Goal: Task Accomplishment & Management: Manage account settings

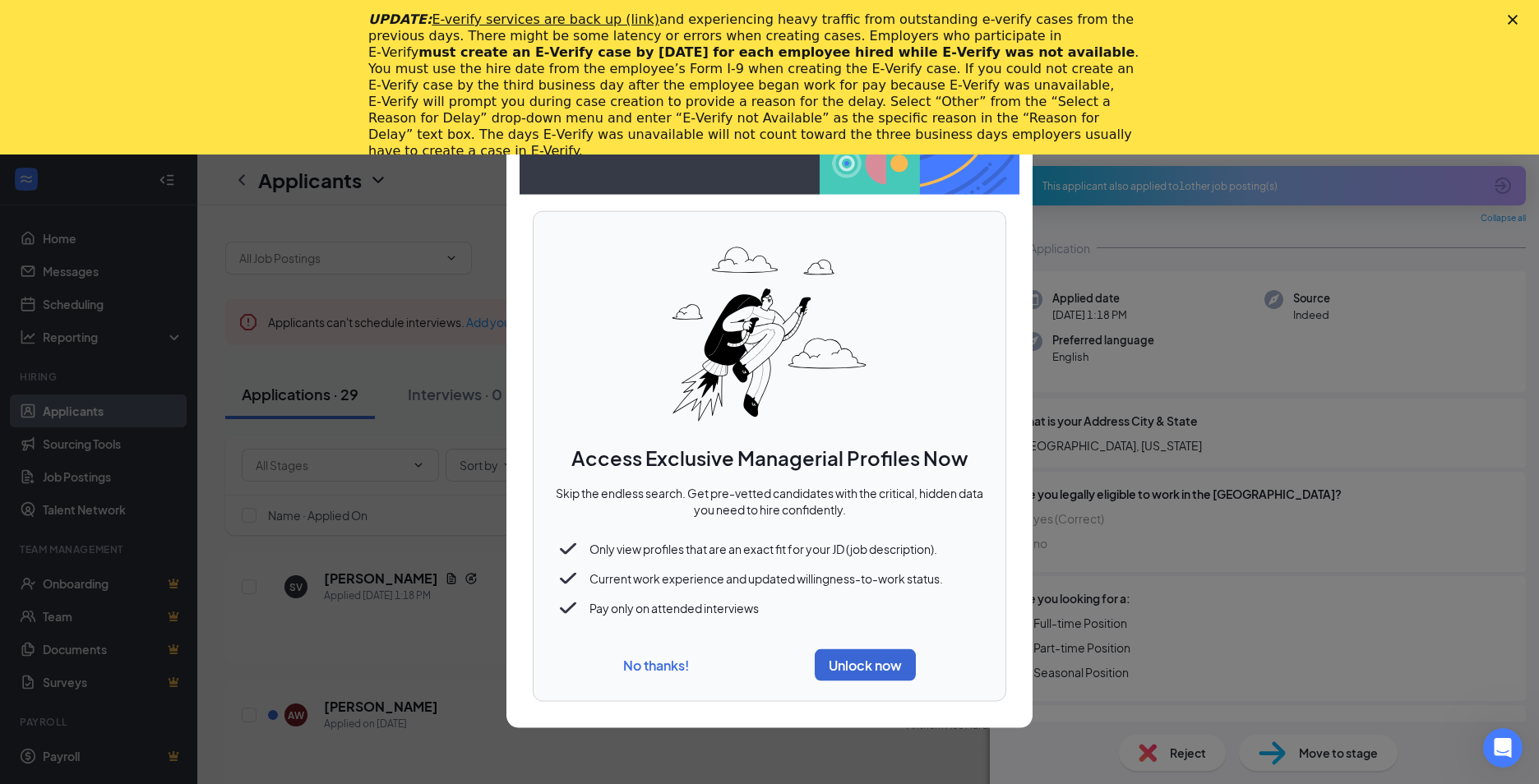
click at [650, 665] on button "No thanks!" at bounding box center [656, 664] width 66 height 17
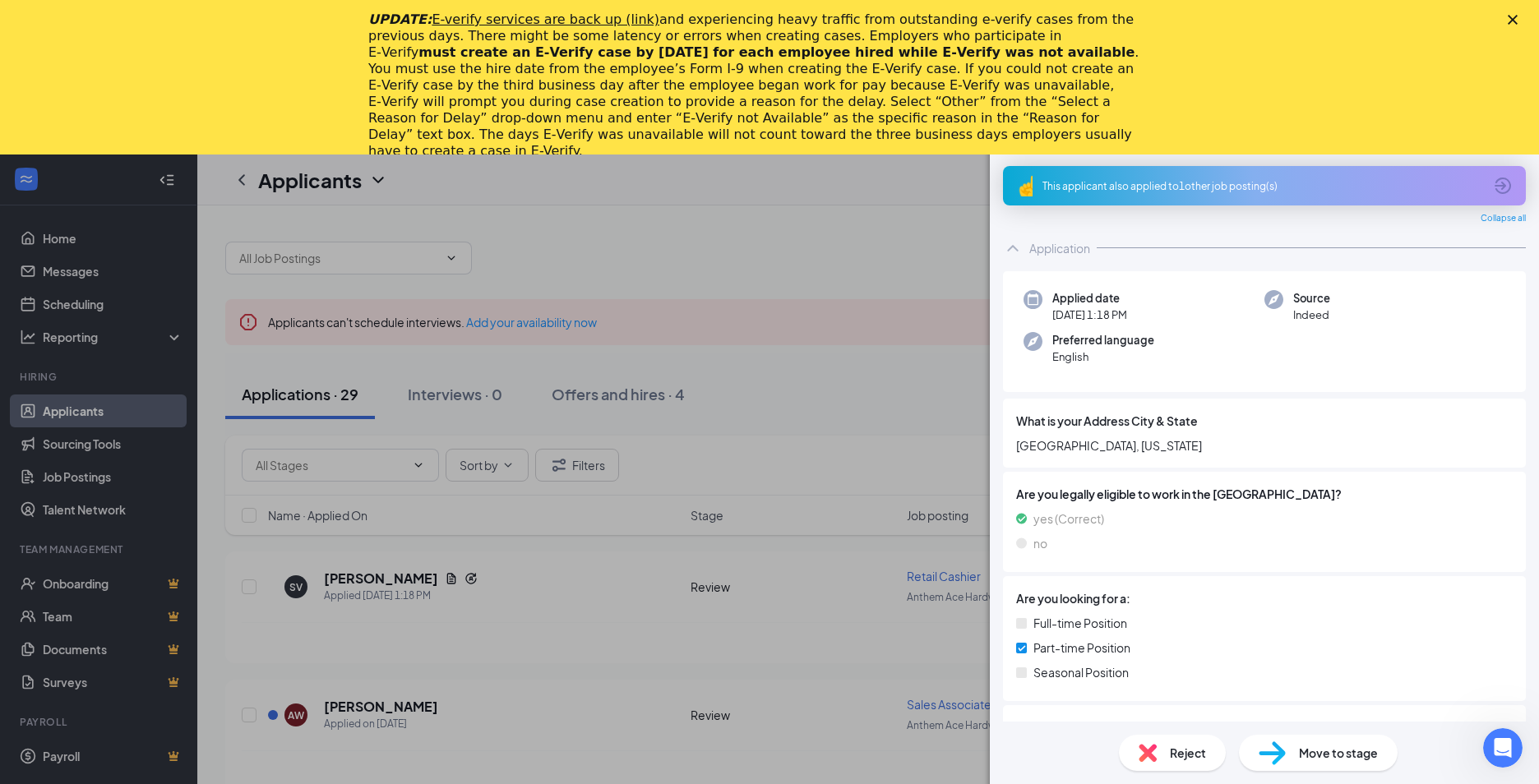
click at [1510, 22] on polygon "Close" at bounding box center [1512, 19] width 10 height 10
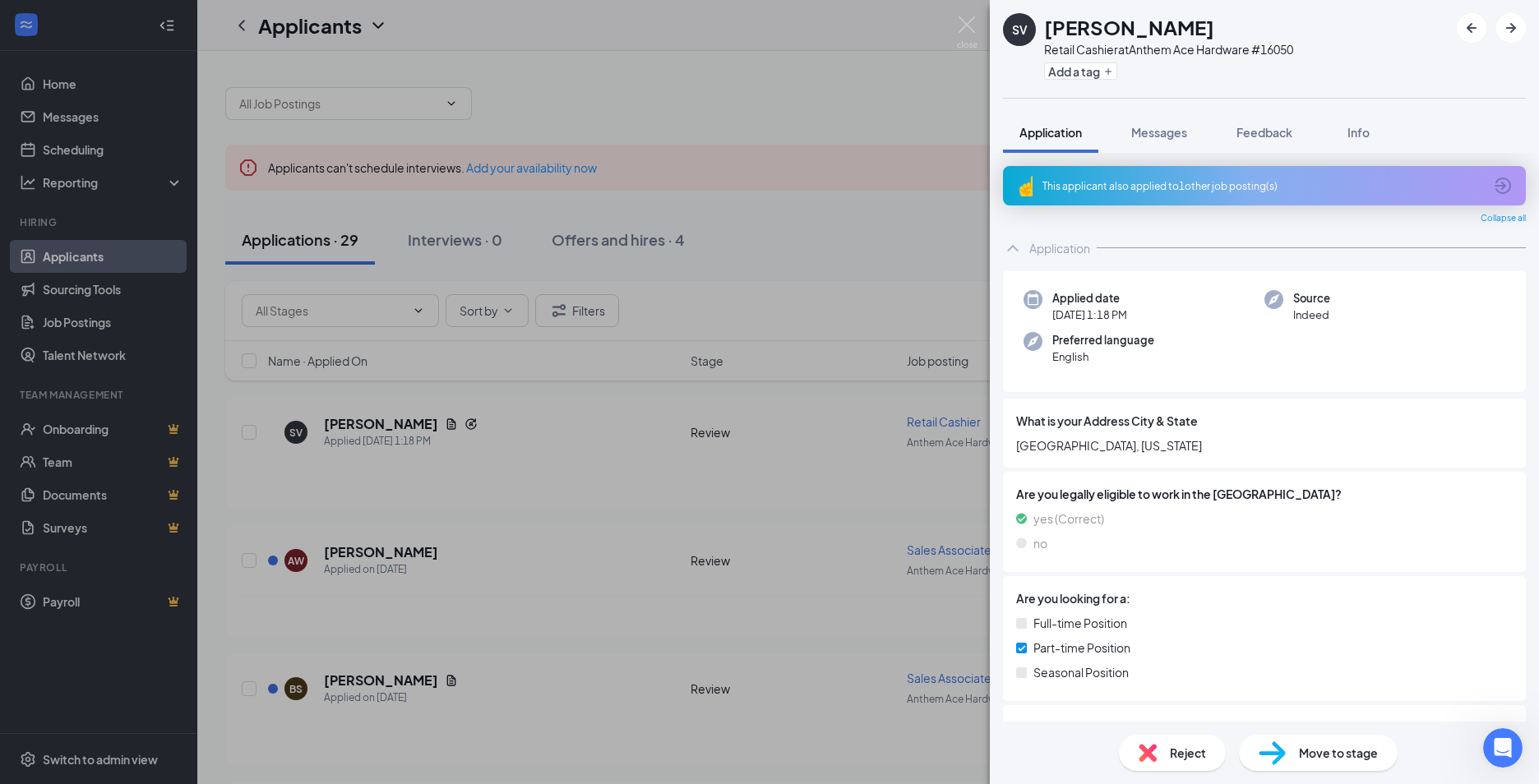
click at [546, 528] on div "SV [PERSON_NAME] Retail Cashier at Anthem Ace Hardware #16050 Add a tag Applica…" at bounding box center [770, 392] width 1539 height 784
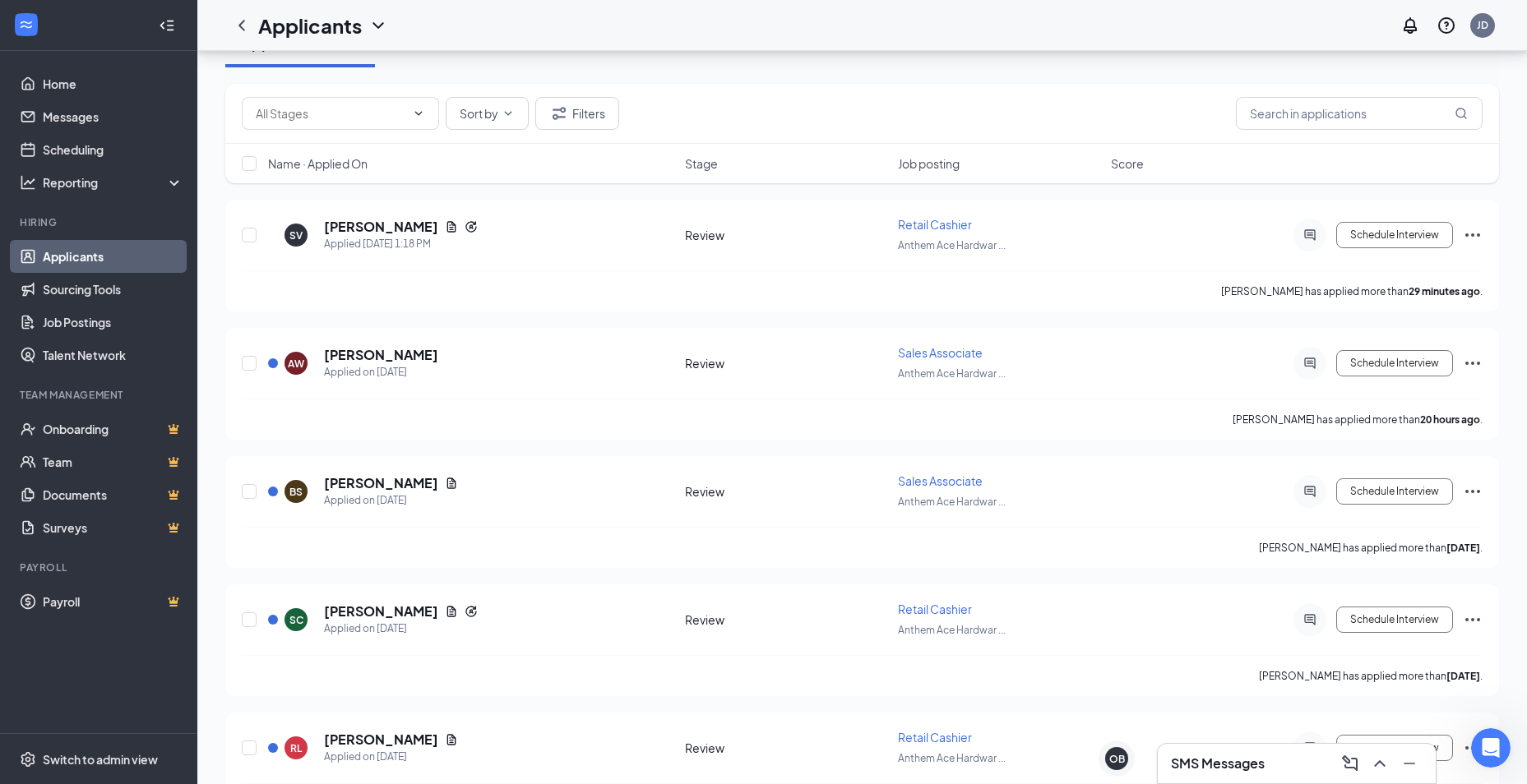
scroll to position [246, 0]
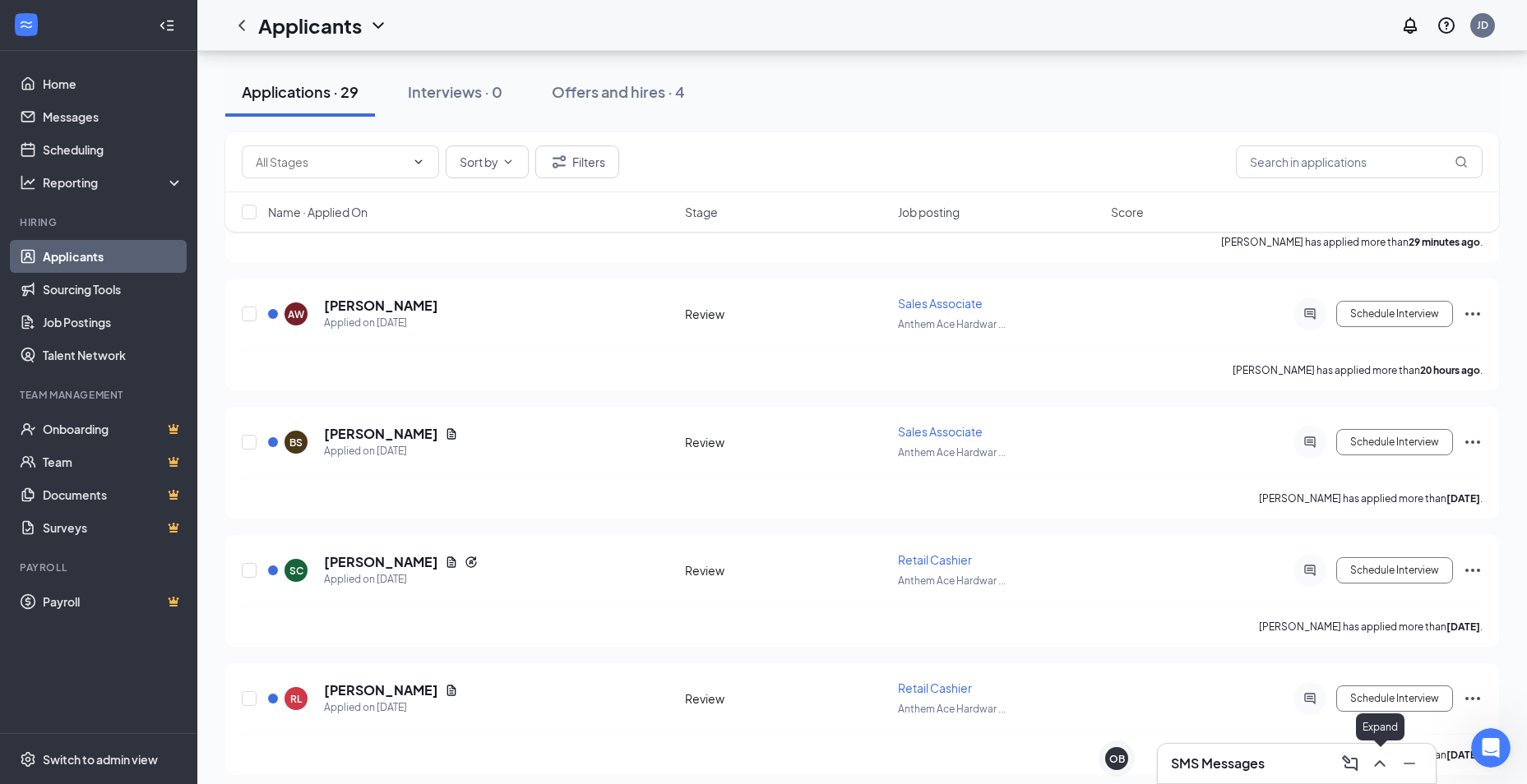
click at [1376, 764] on icon "ChevronUp" at bounding box center [1380, 764] width 10 height 7
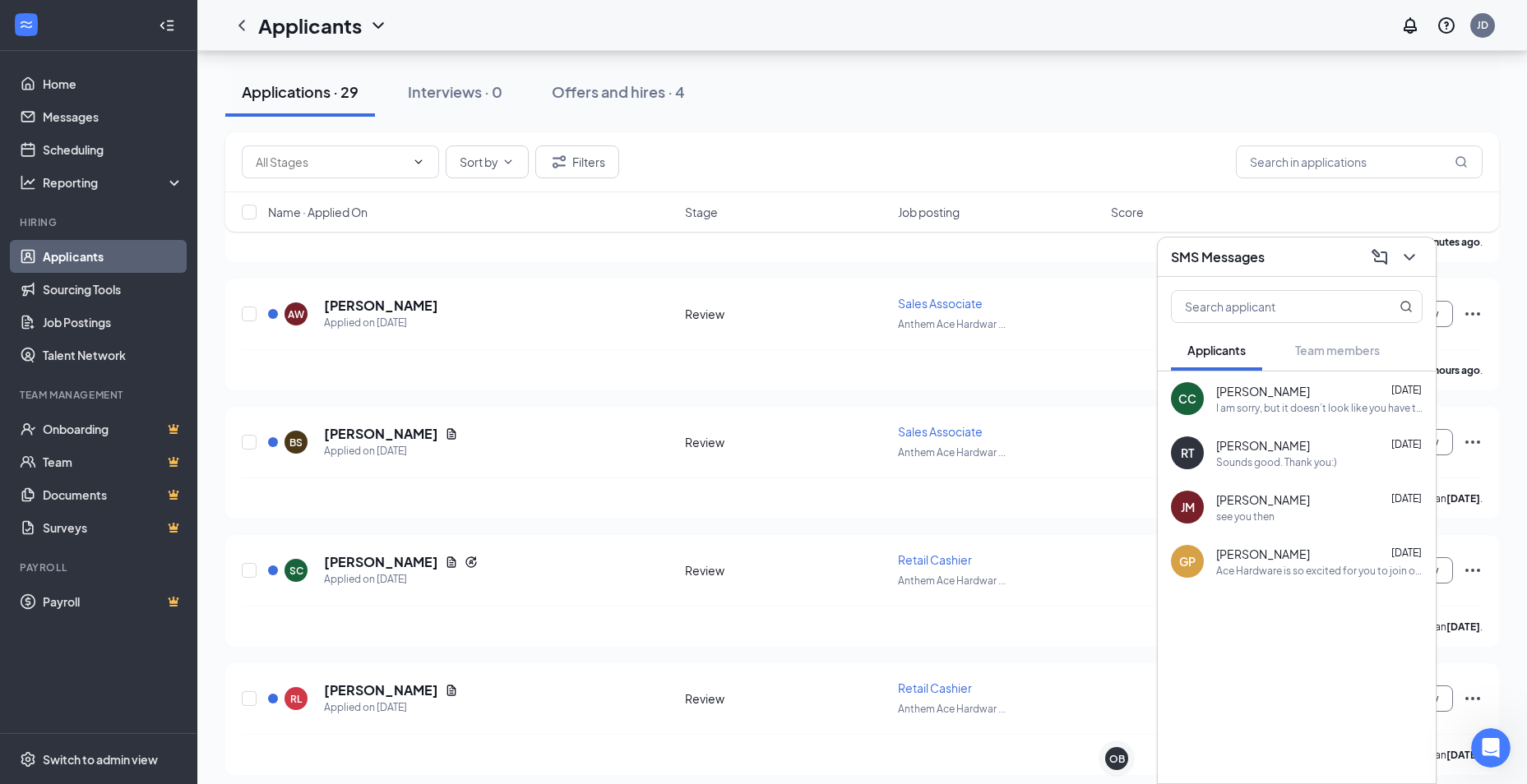
click at [1202, 356] on span "Applicants" at bounding box center [1216, 350] width 58 height 15
click at [1261, 400] on div "[PERSON_NAME] [DATE] I am sorry, but it doesn’t look like you have the experien…" at bounding box center [1320, 399] width 206 height 32
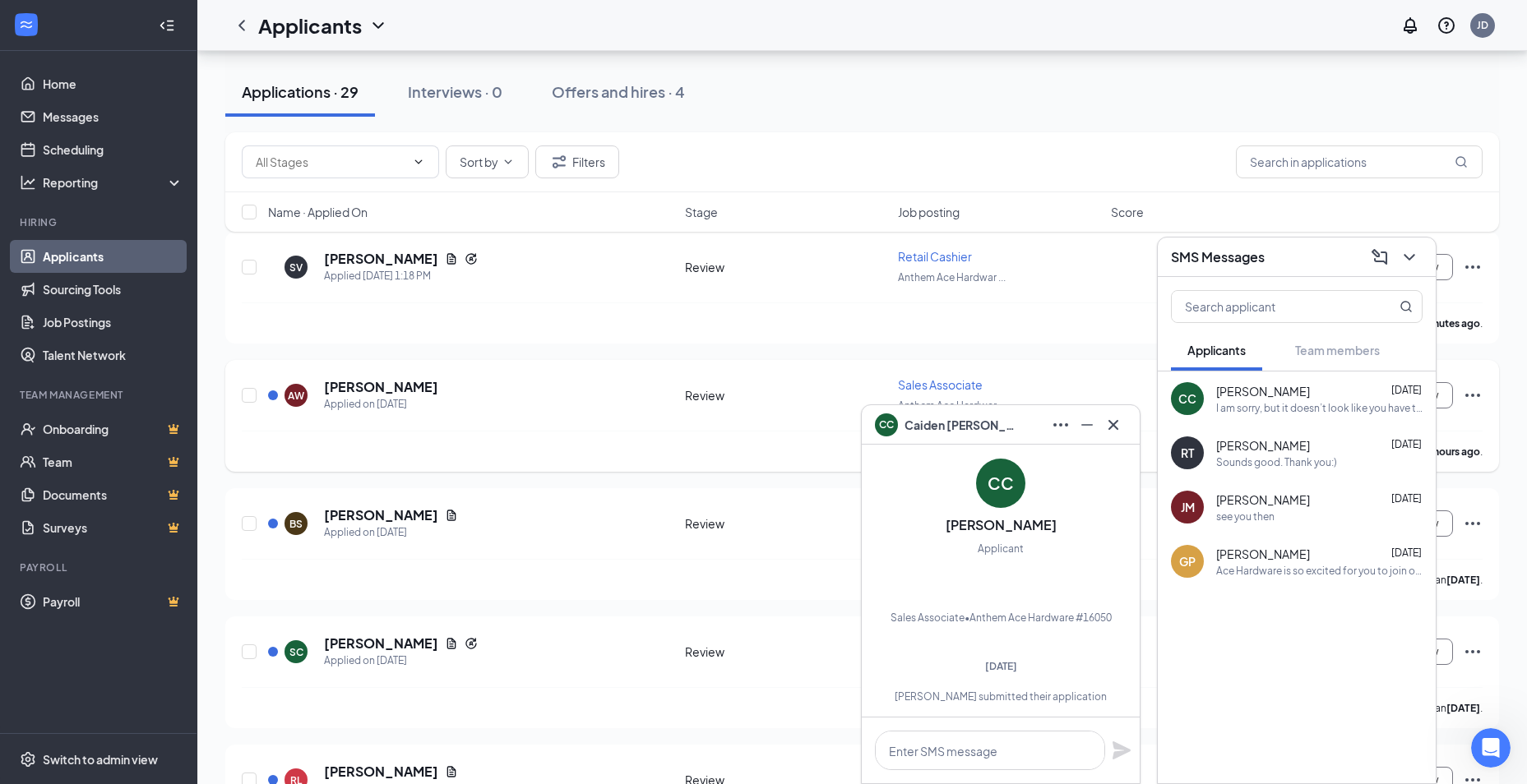
scroll to position [165, 0]
click at [1082, 425] on icon "Minimize" at bounding box center [1086, 425] width 11 height 2
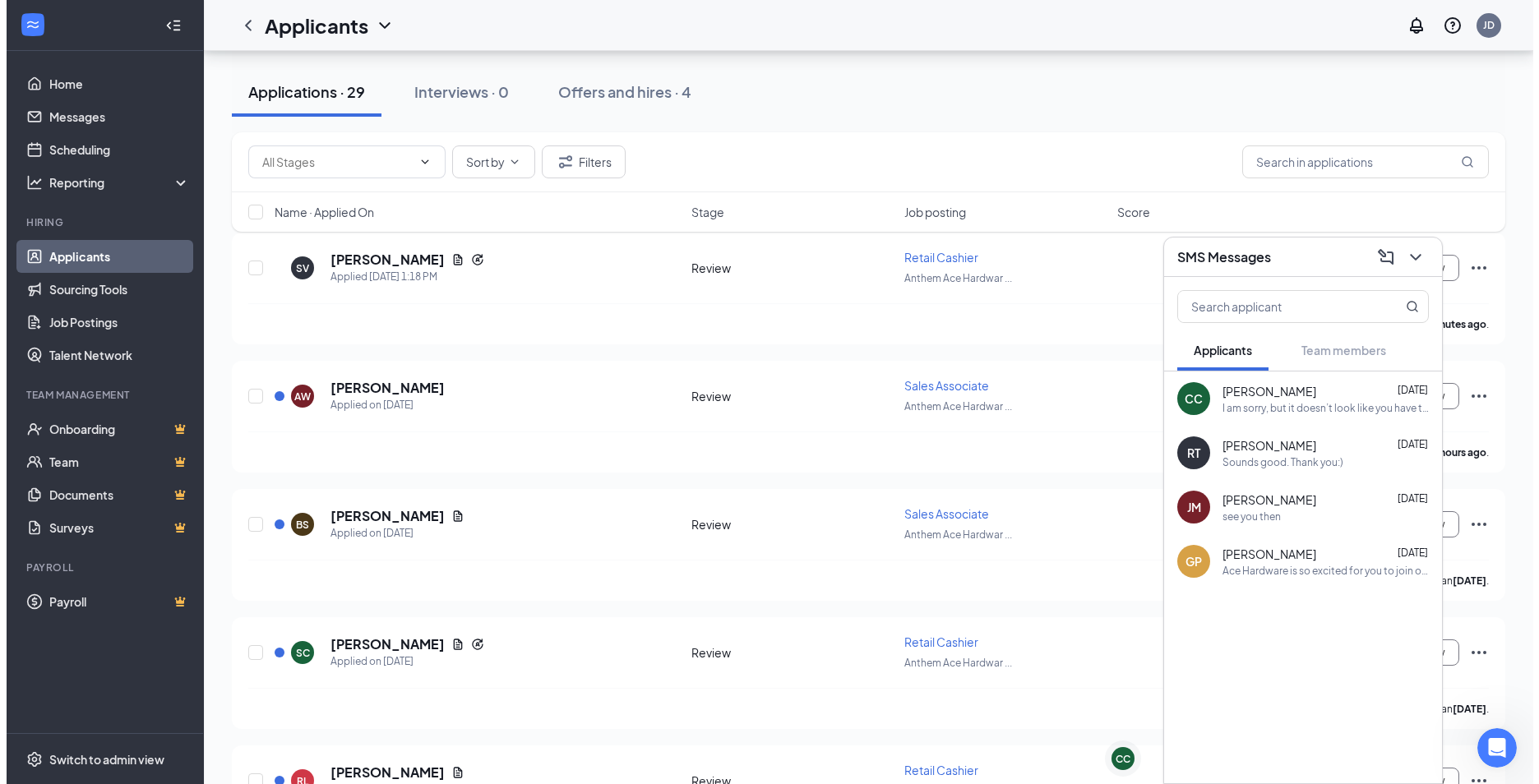
scroll to position [0, 0]
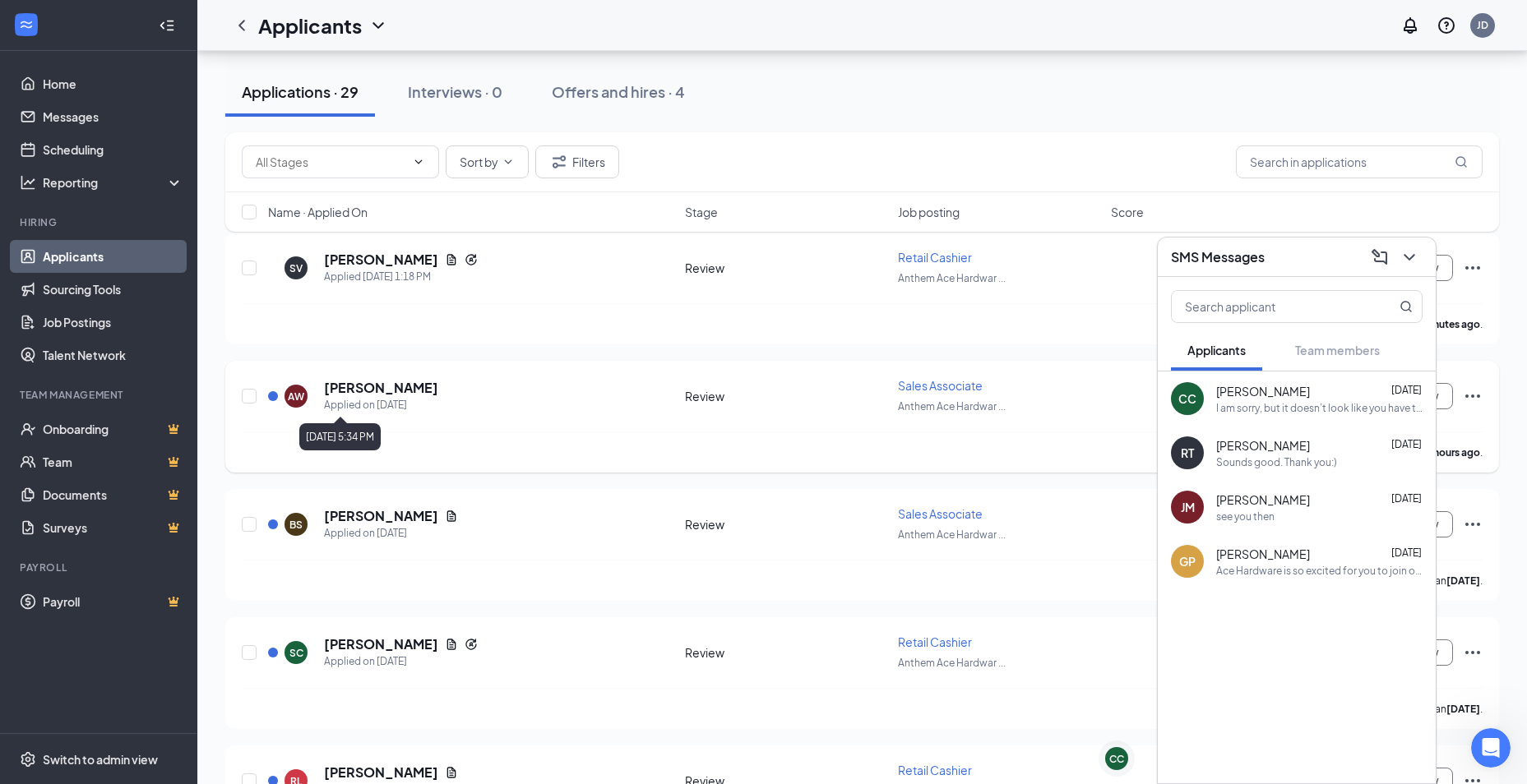
click at [385, 402] on div "Applied on [DATE]" at bounding box center [381, 405] width 115 height 16
click at [351, 381] on h5 "[PERSON_NAME]" at bounding box center [381, 388] width 115 height 18
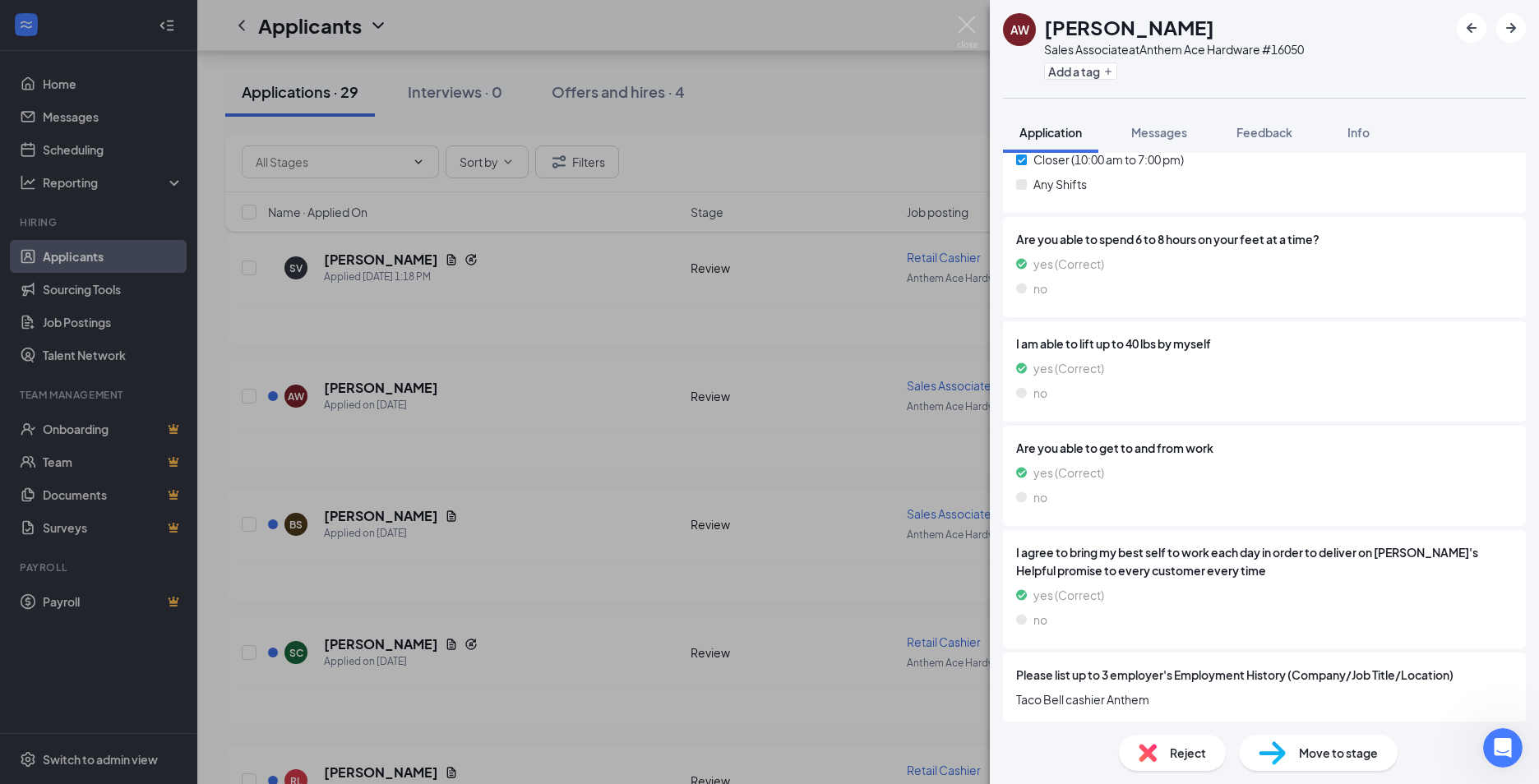
scroll to position [407, 0]
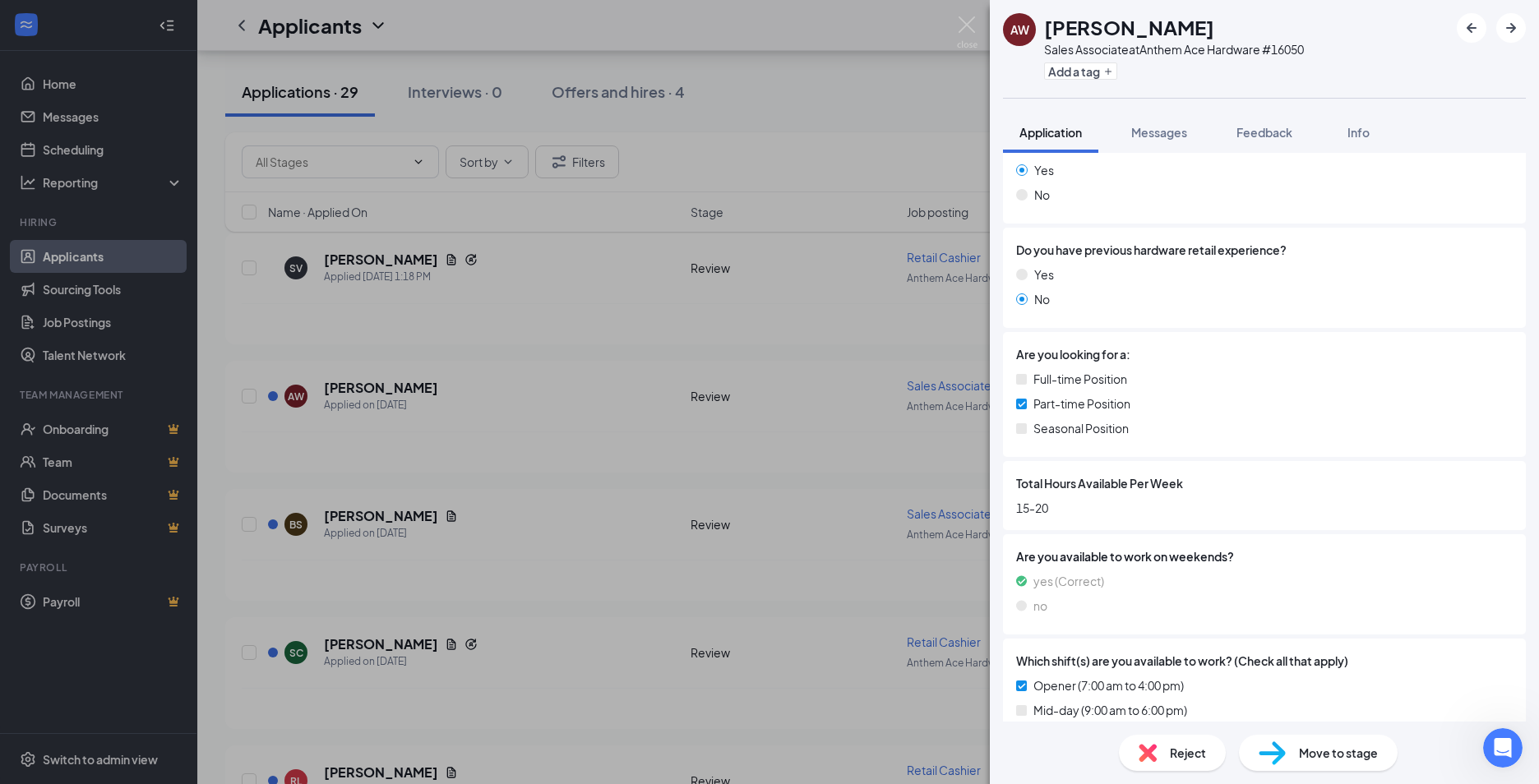
click at [578, 390] on div "AW [PERSON_NAME] Sales Associate at Anthem Ace Hardware #16050 Add a tag Applic…" at bounding box center [770, 392] width 1539 height 784
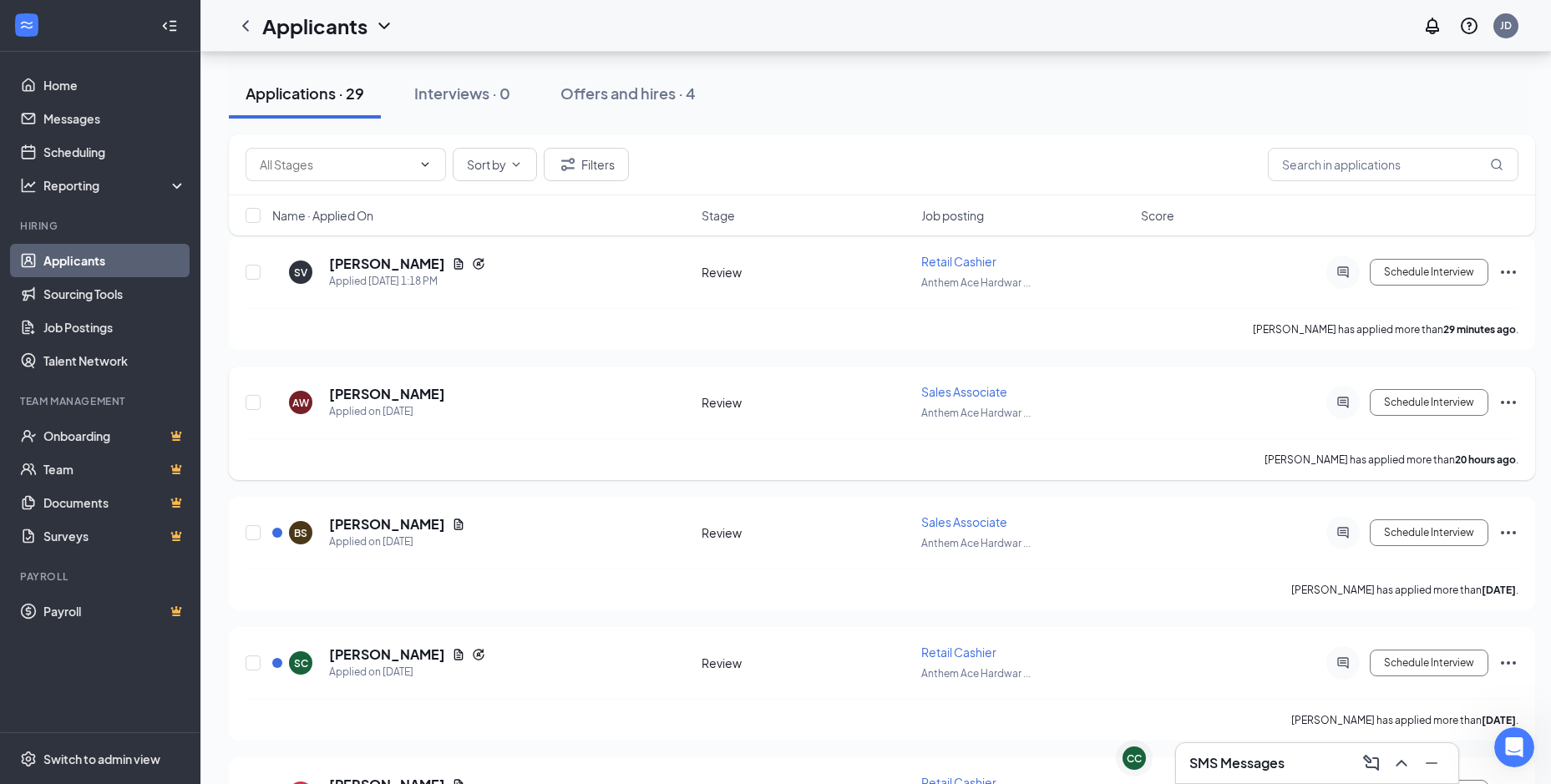
click at [1507, 406] on icon "Ellipses" at bounding box center [1508, 402] width 20 height 20
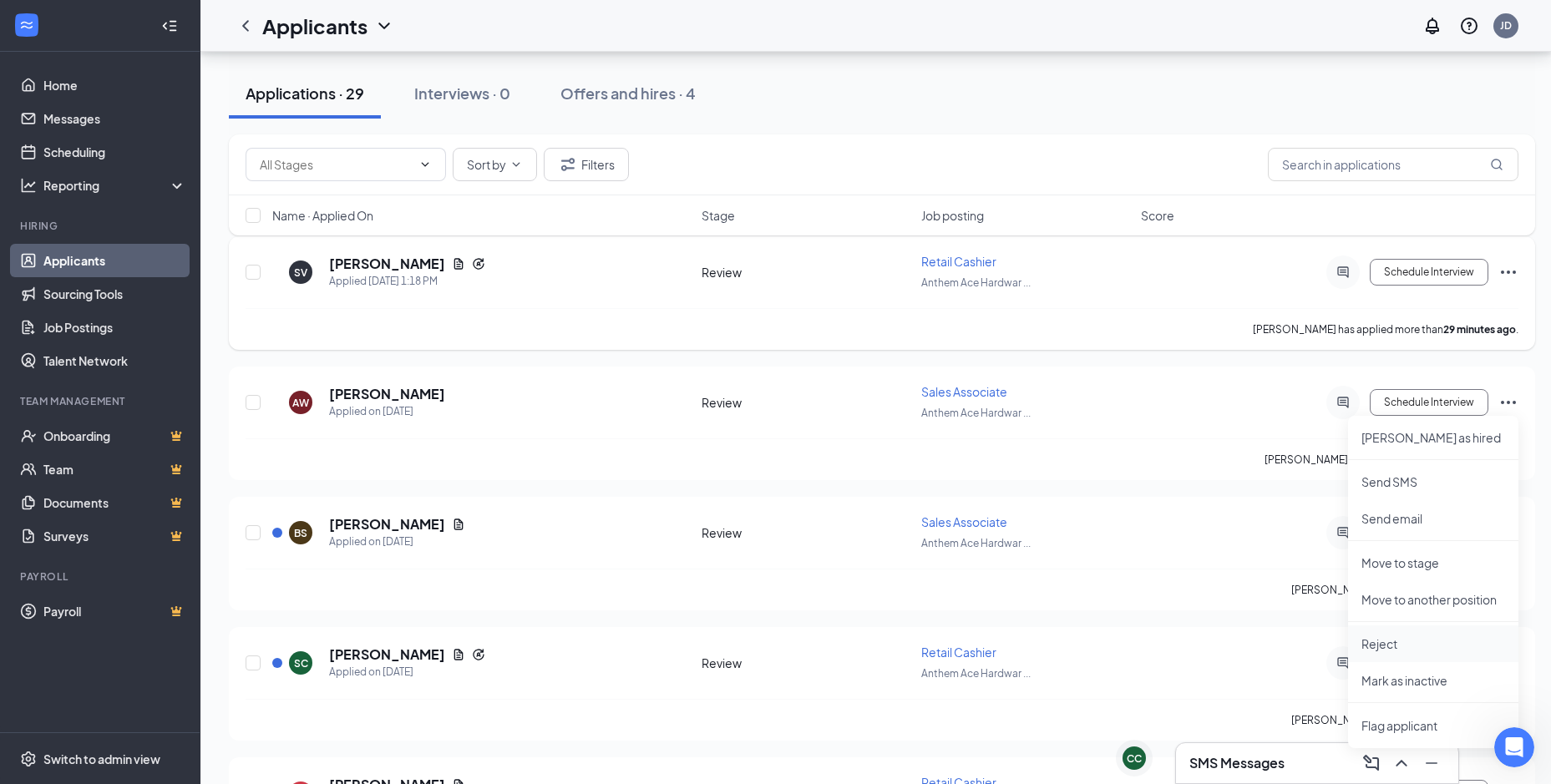
click at [1380, 638] on p "Reject" at bounding box center [1433, 643] width 144 height 17
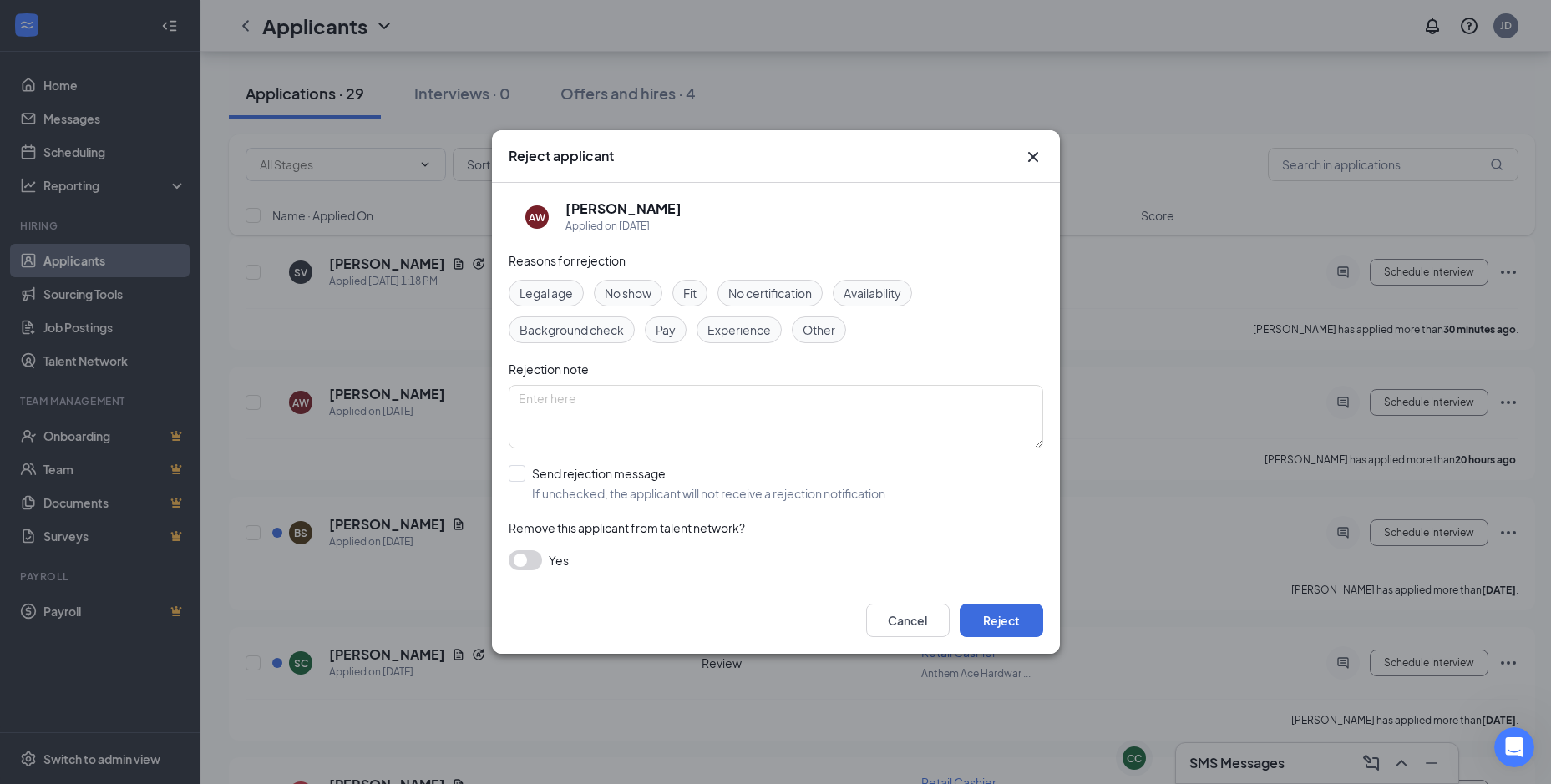
click at [758, 332] on span "Experience" at bounding box center [739, 329] width 63 height 18
click at [997, 618] on button "Reject" at bounding box center [1001, 620] width 84 height 33
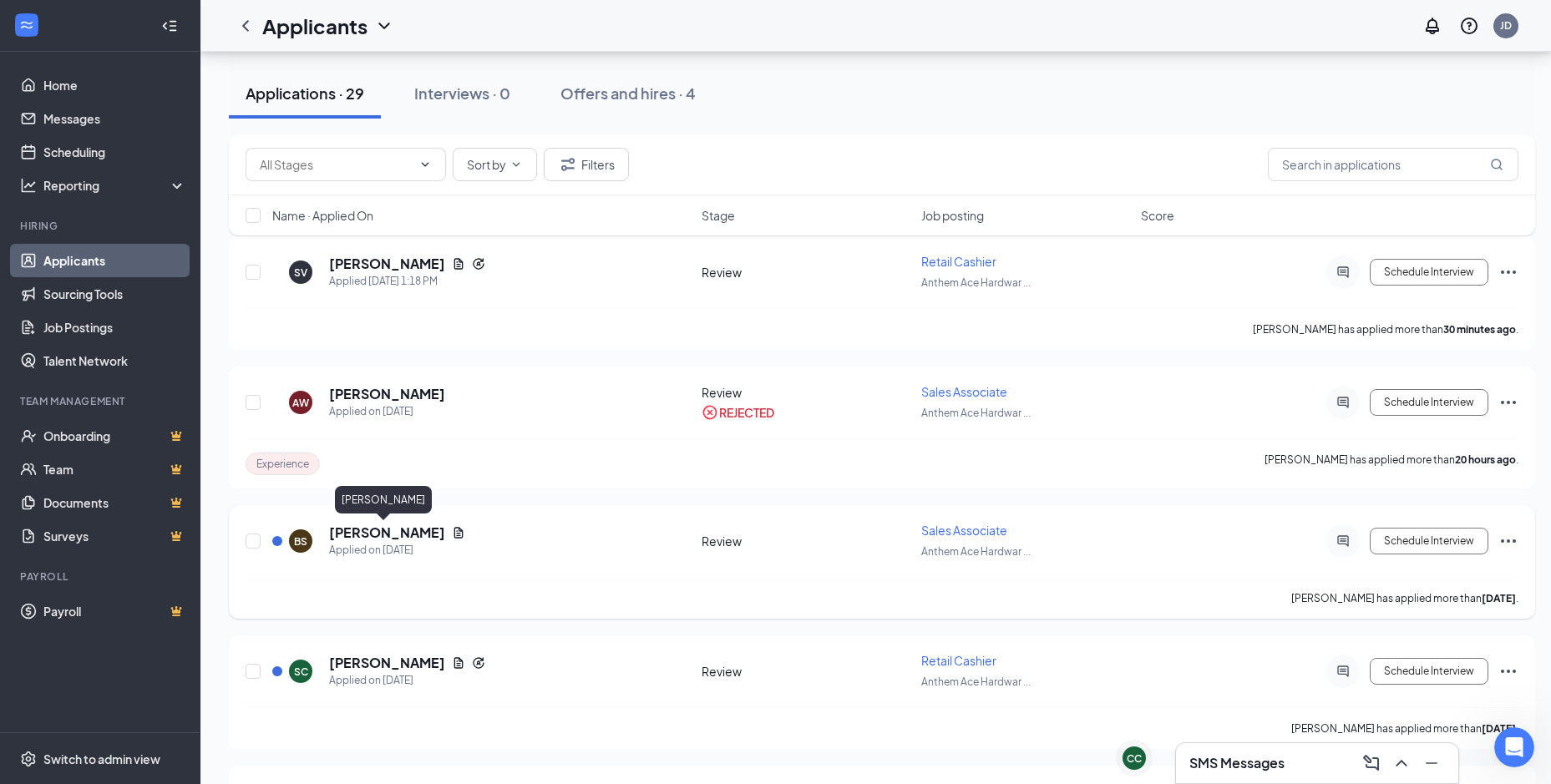
click at [382, 534] on h5 "[PERSON_NAME]" at bounding box center [387, 532] width 116 height 18
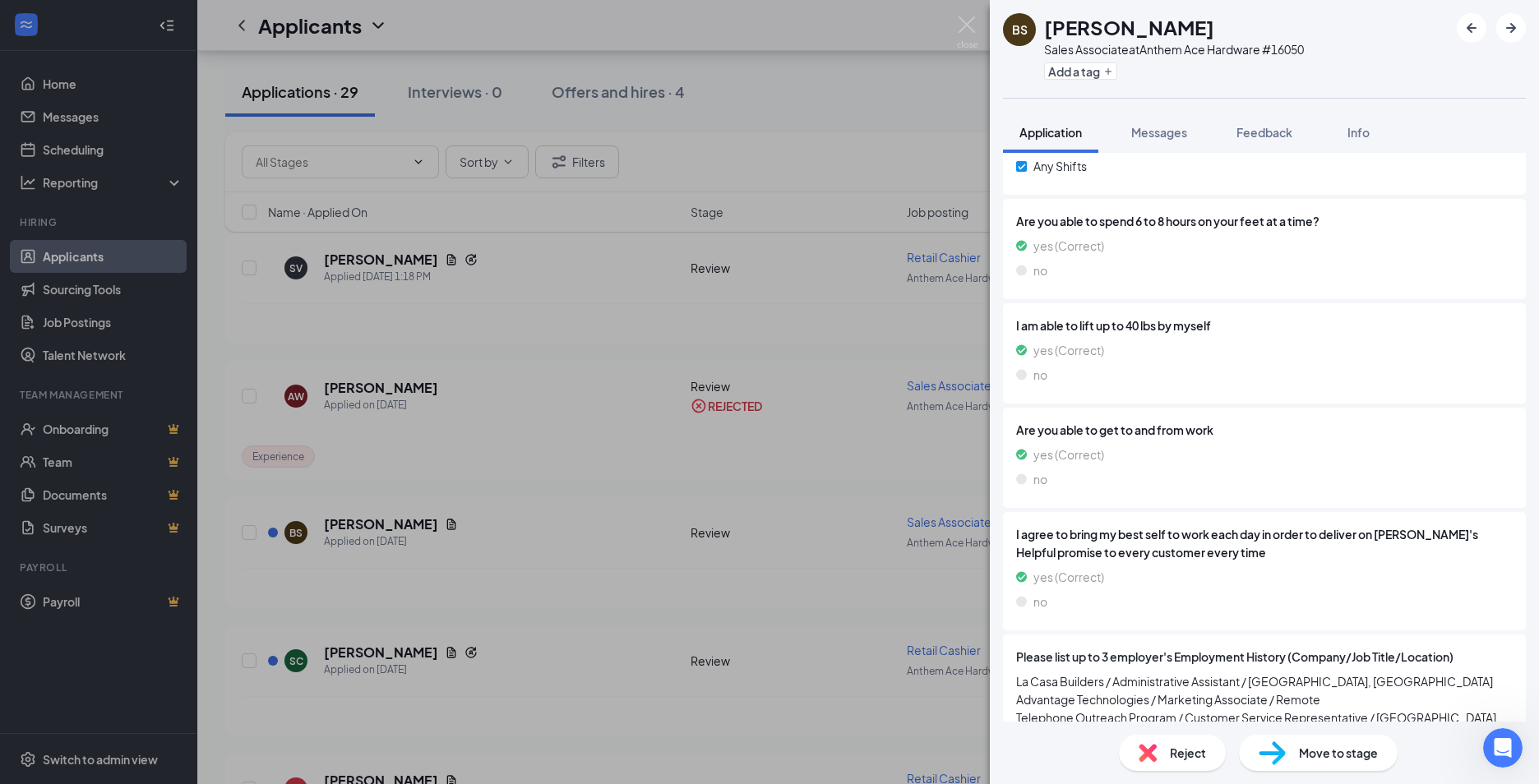
scroll to position [1064, 0]
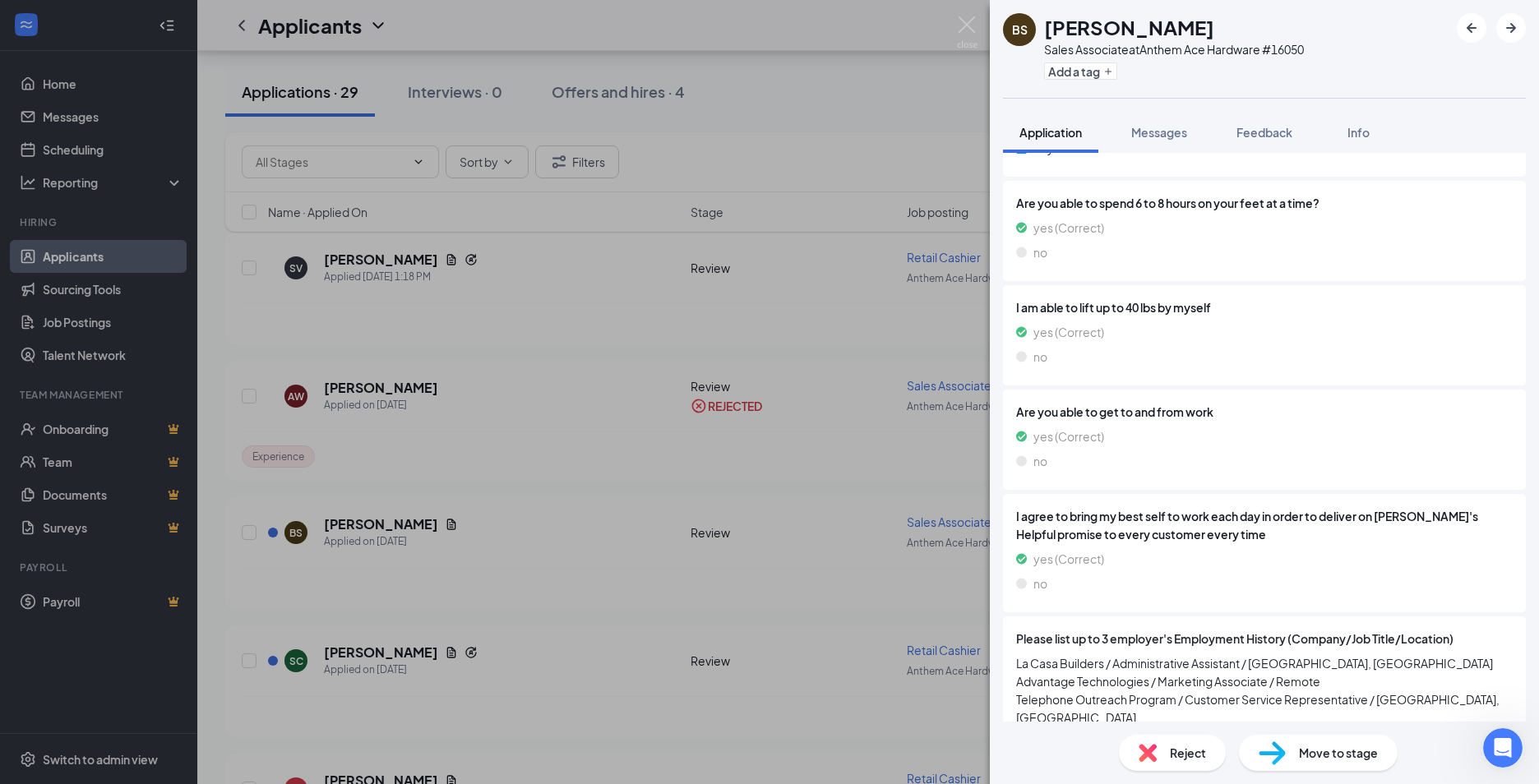
click at [369, 527] on div "BS [PERSON_NAME] Sales Associate at Anthem Ace Hardware #16050 Add a tag Applic…" at bounding box center [770, 392] width 1539 height 784
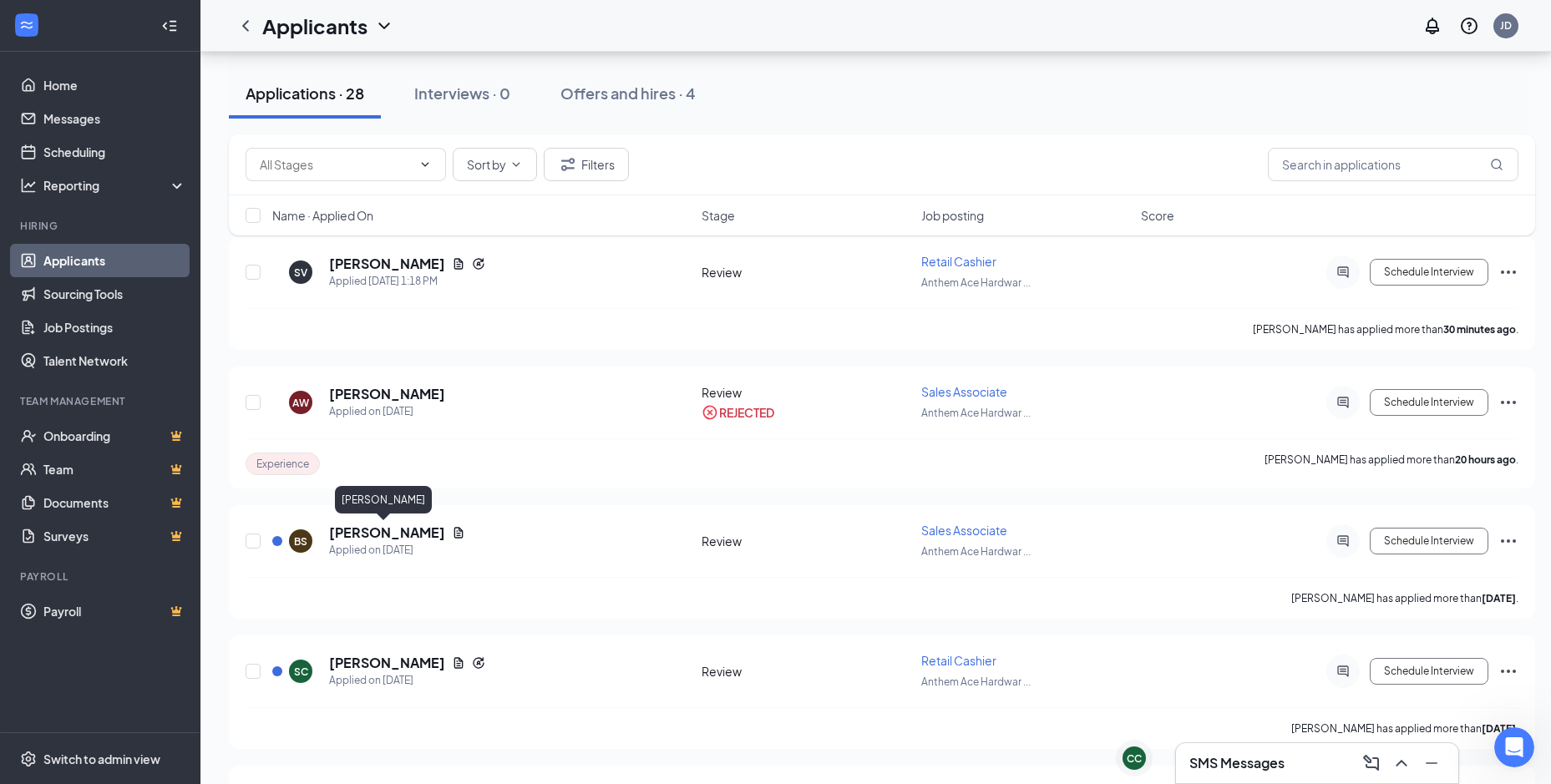
click at [375, 536] on h5 "[PERSON_NAME]" at bounding box center [387, 532] width 116 height 18
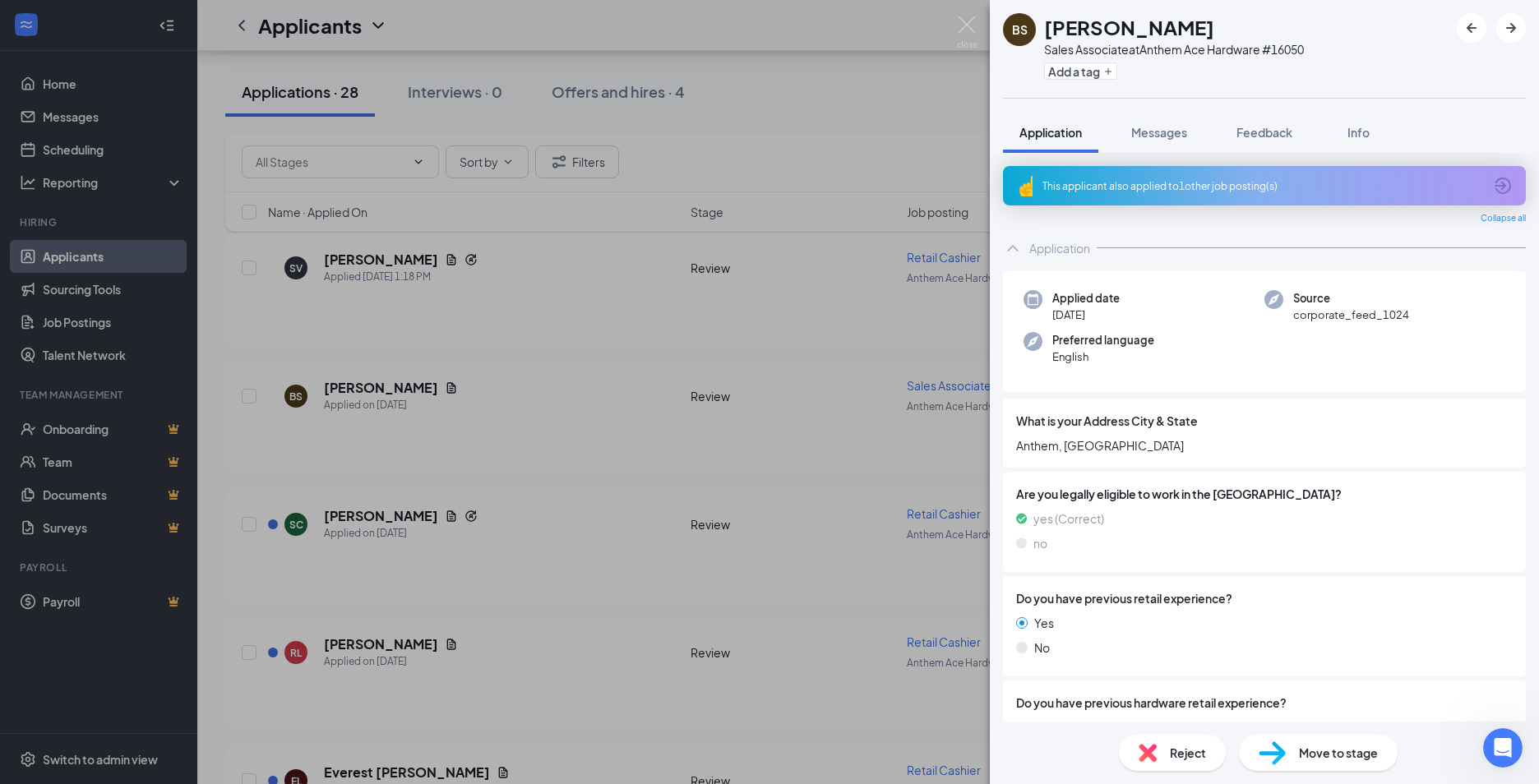
click at [559, 434] on div "BS [PERSON_NAME] Sales Associate at Anthem Ace Hardware #16050 Add a tag Applic…" at bounding box center [770, 392] width 1539 height 784
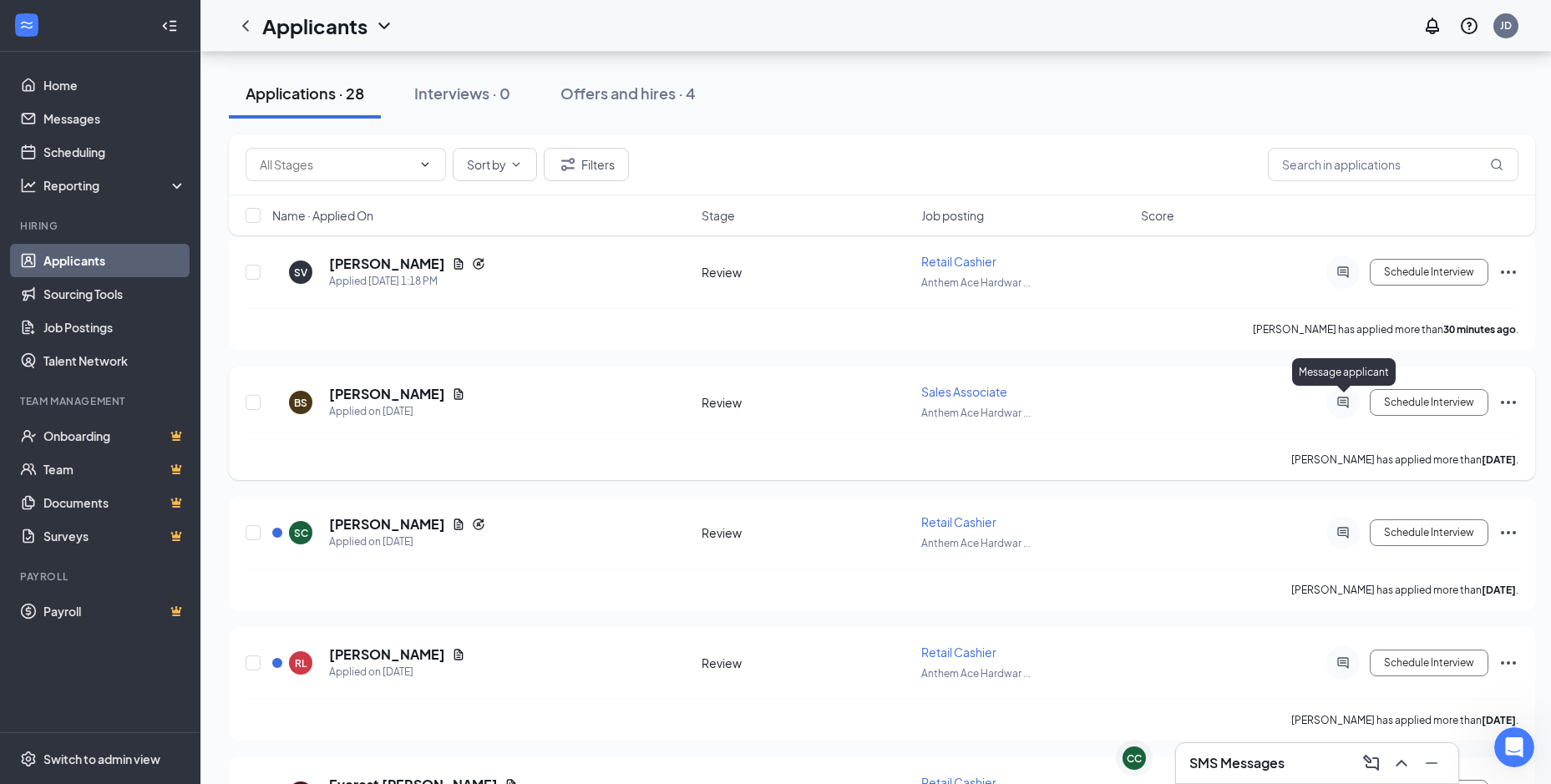
click at [1343, 407] on icon "ActiveChat" at bounding box center [1342, 402] width 20 height 13
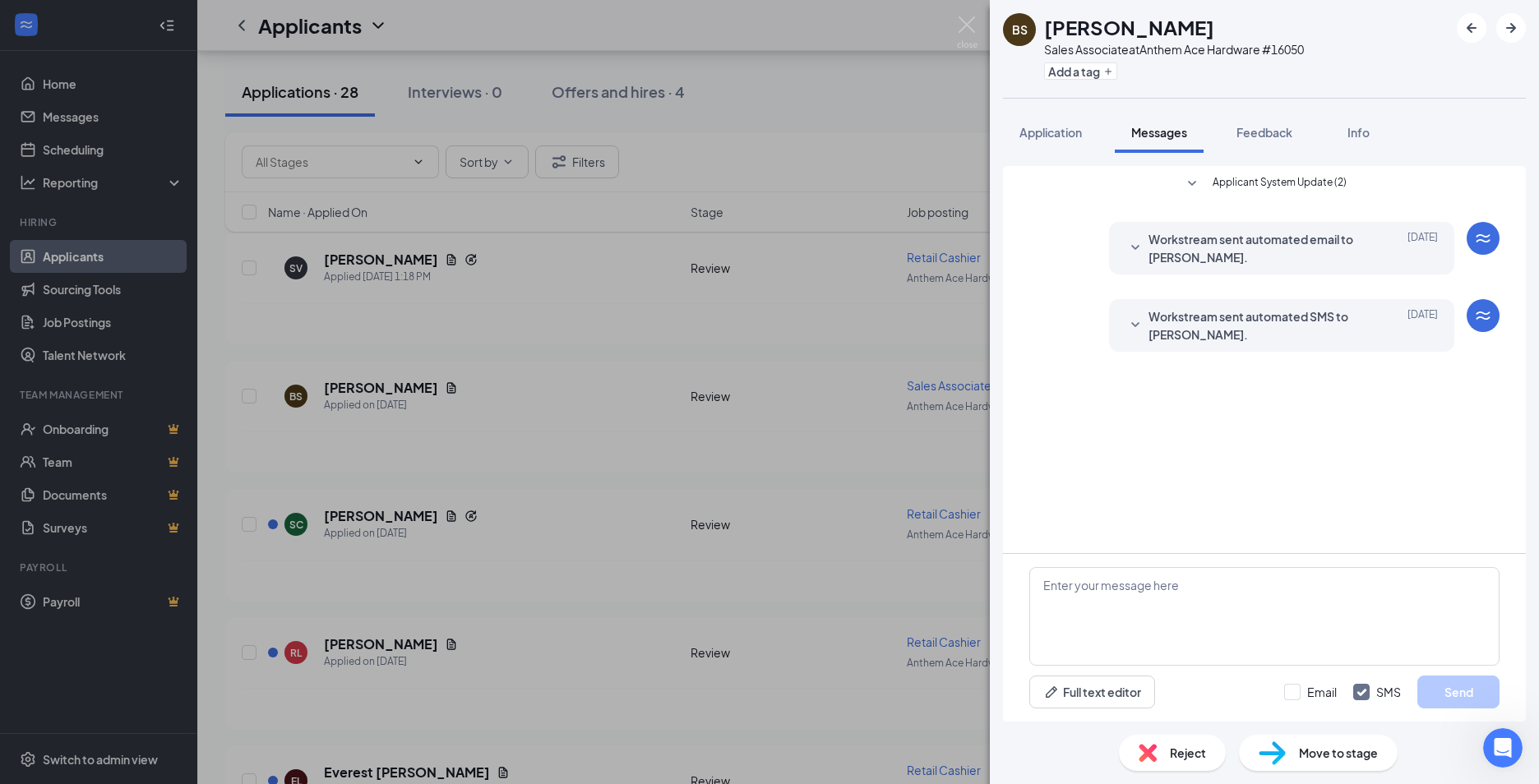
click at [590, 486] on div "BS [PERSON_NAME] Sales Associate at Anthem Ace Hardware #16050 Add a tag Applic…" at bounding box center [770, 392] width 1539 height 784
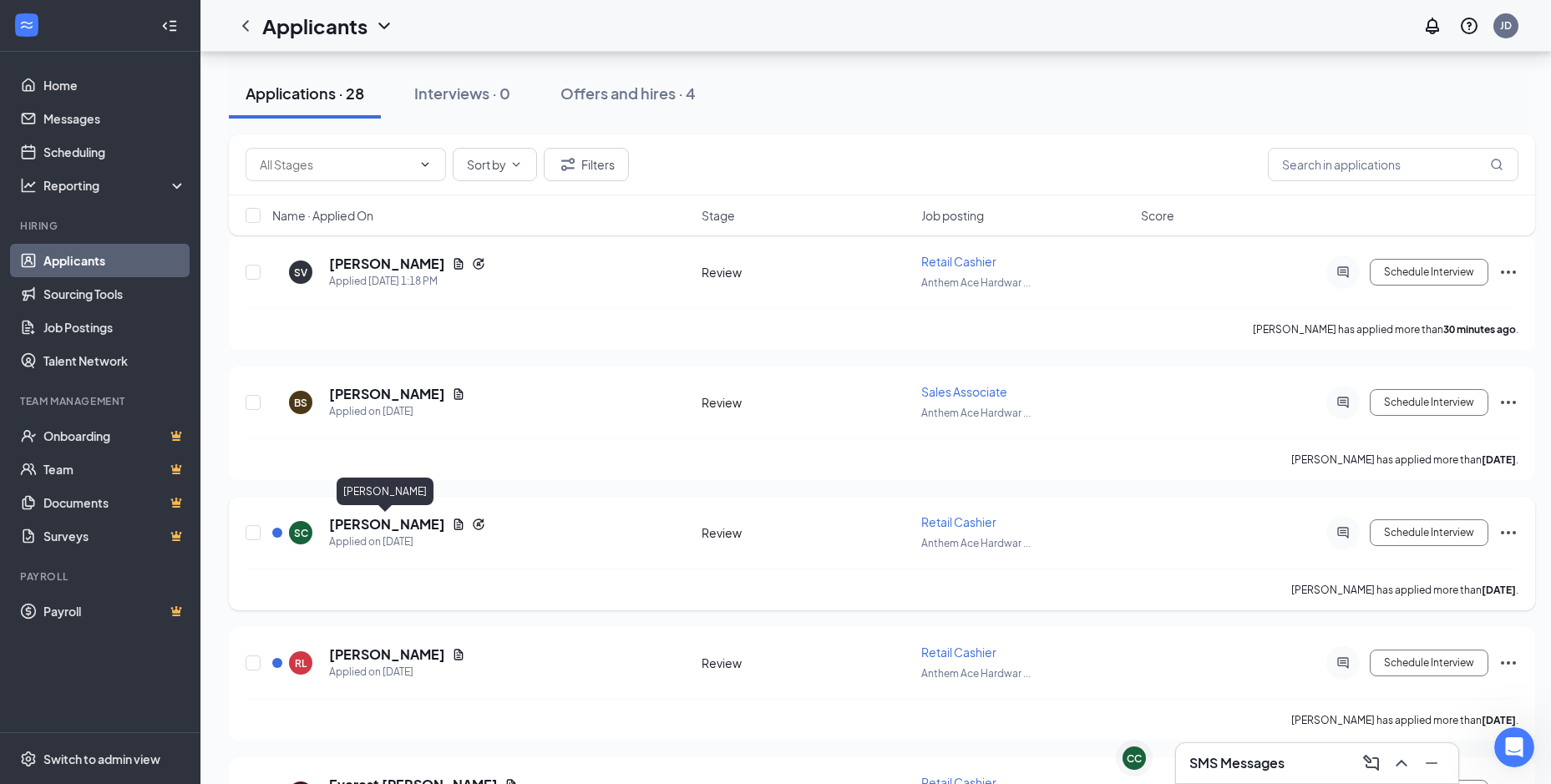
click at [367, 526] on h5 "[PERSON_NAME]" at bounding box center [387, 524] width 116 height 18
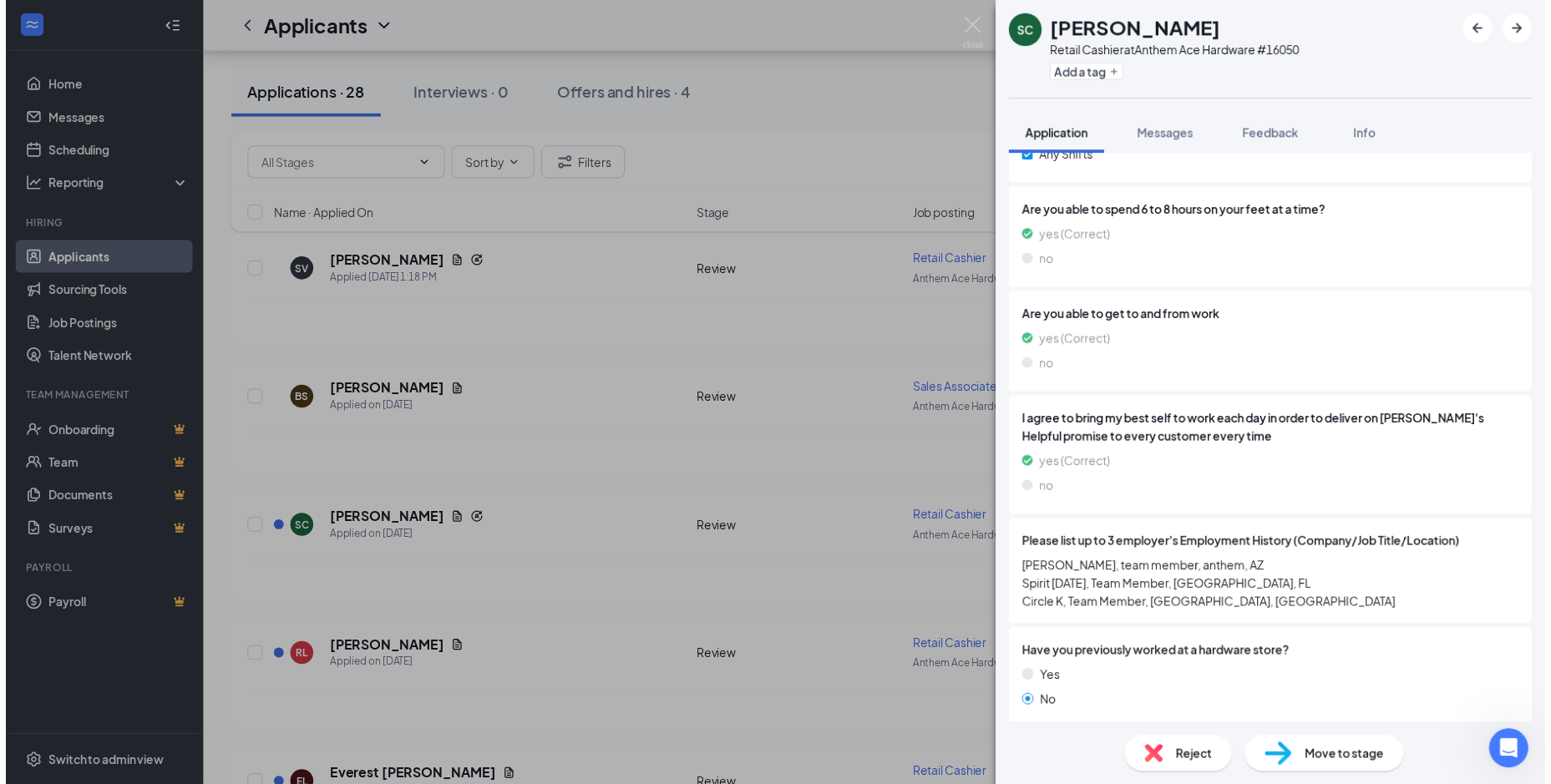
scroll to position [869, 0]
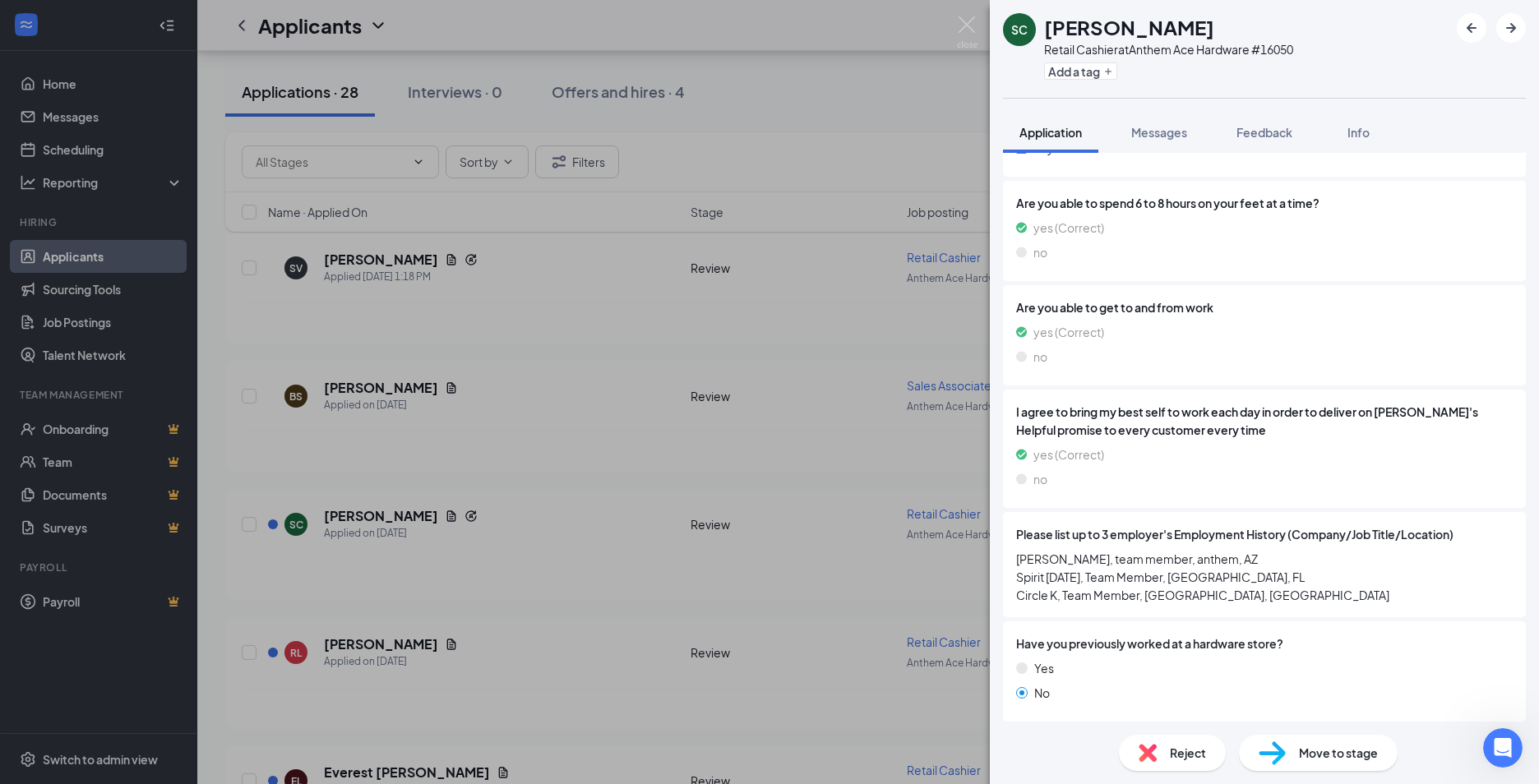
click at [502, 561] on div "SC Sage Chrzanoski Retail Cashier at Anthem Ace Hardware #16050 Add a tag Appli…" at bounding box center [770, 392] width 1539 height 784
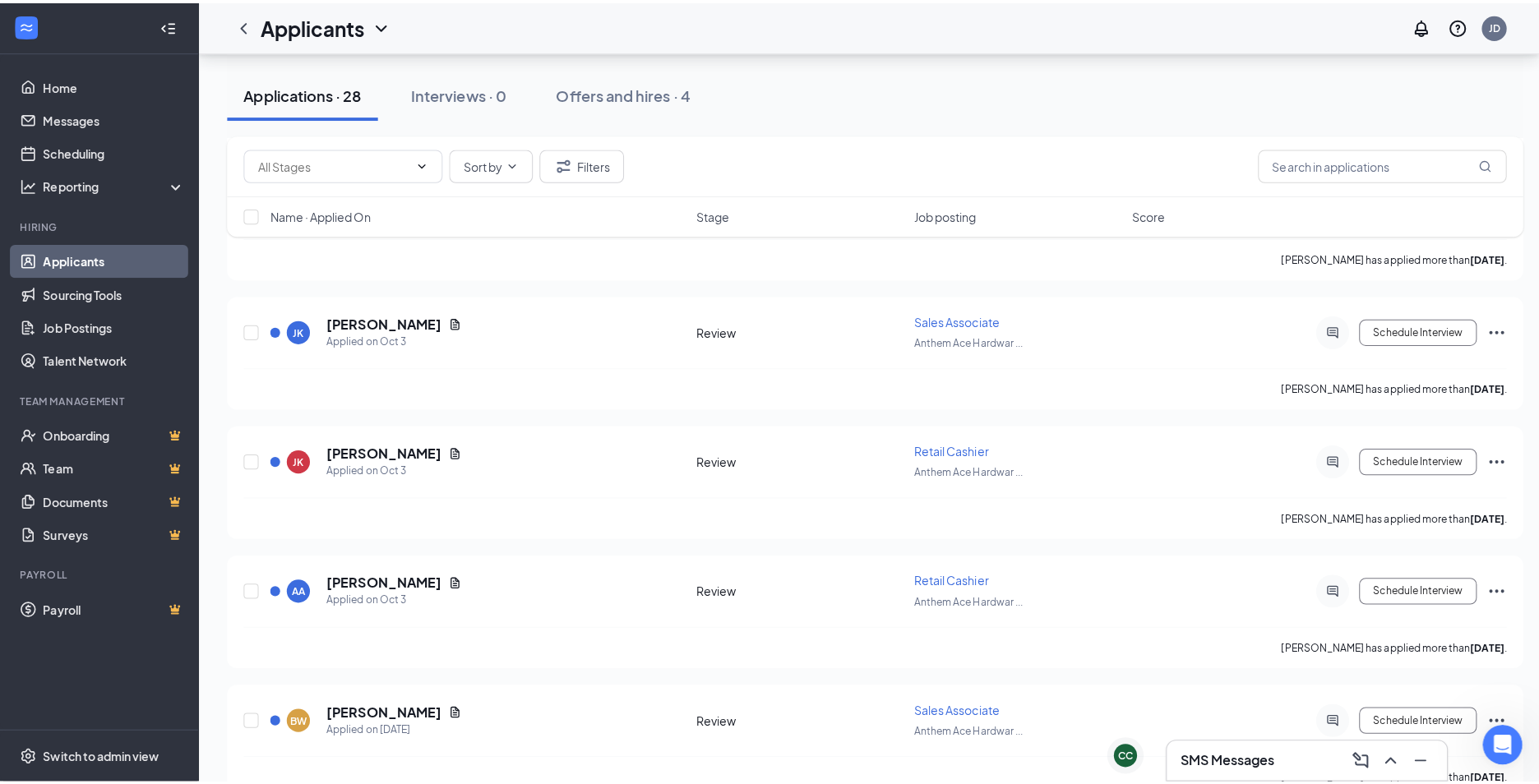
scroll to position [1397, 0]
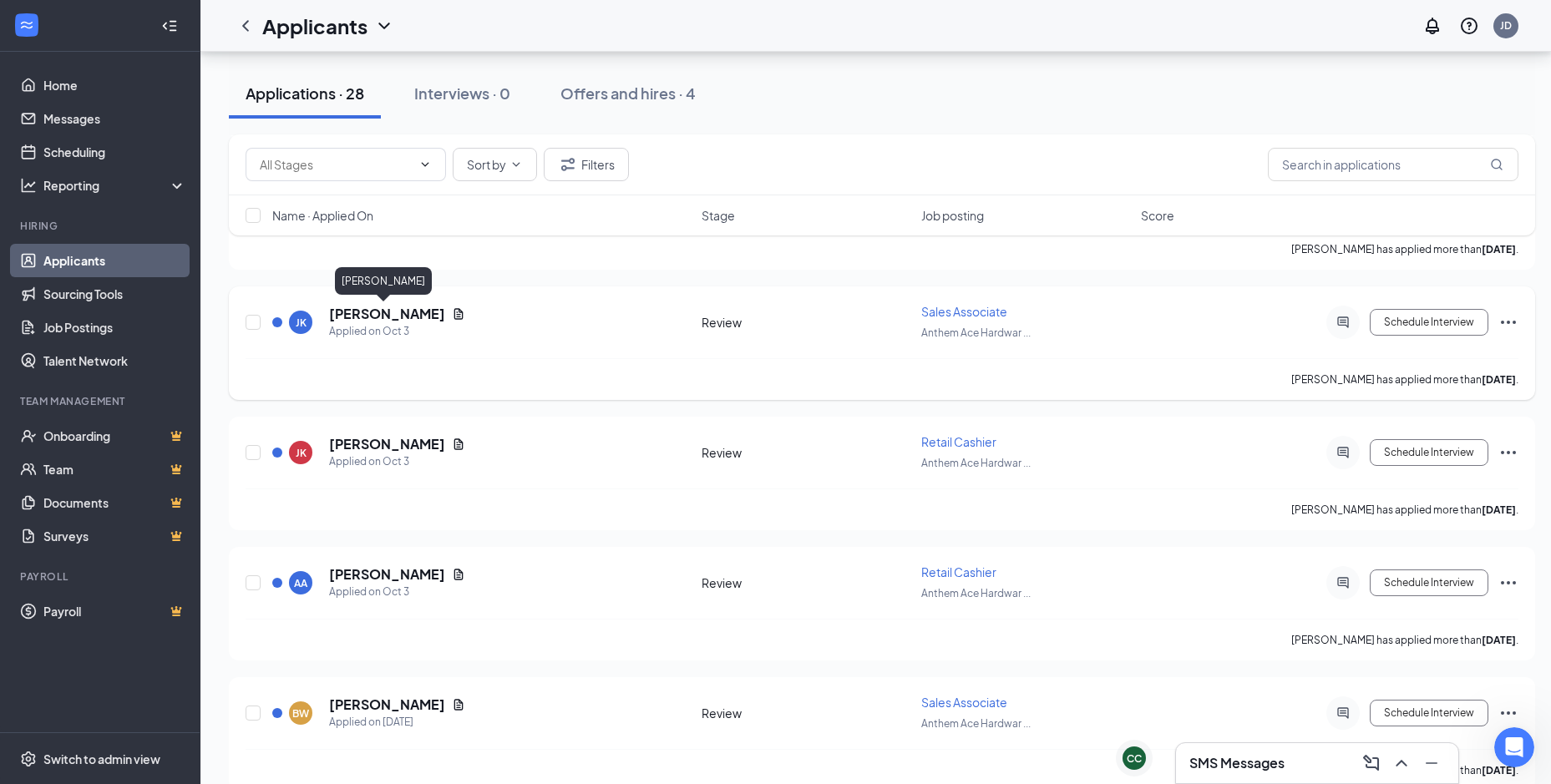
click at [356, 316] on h5 "[PERSON_NAME]" at bounding box center [387, 314] width 116 height 18
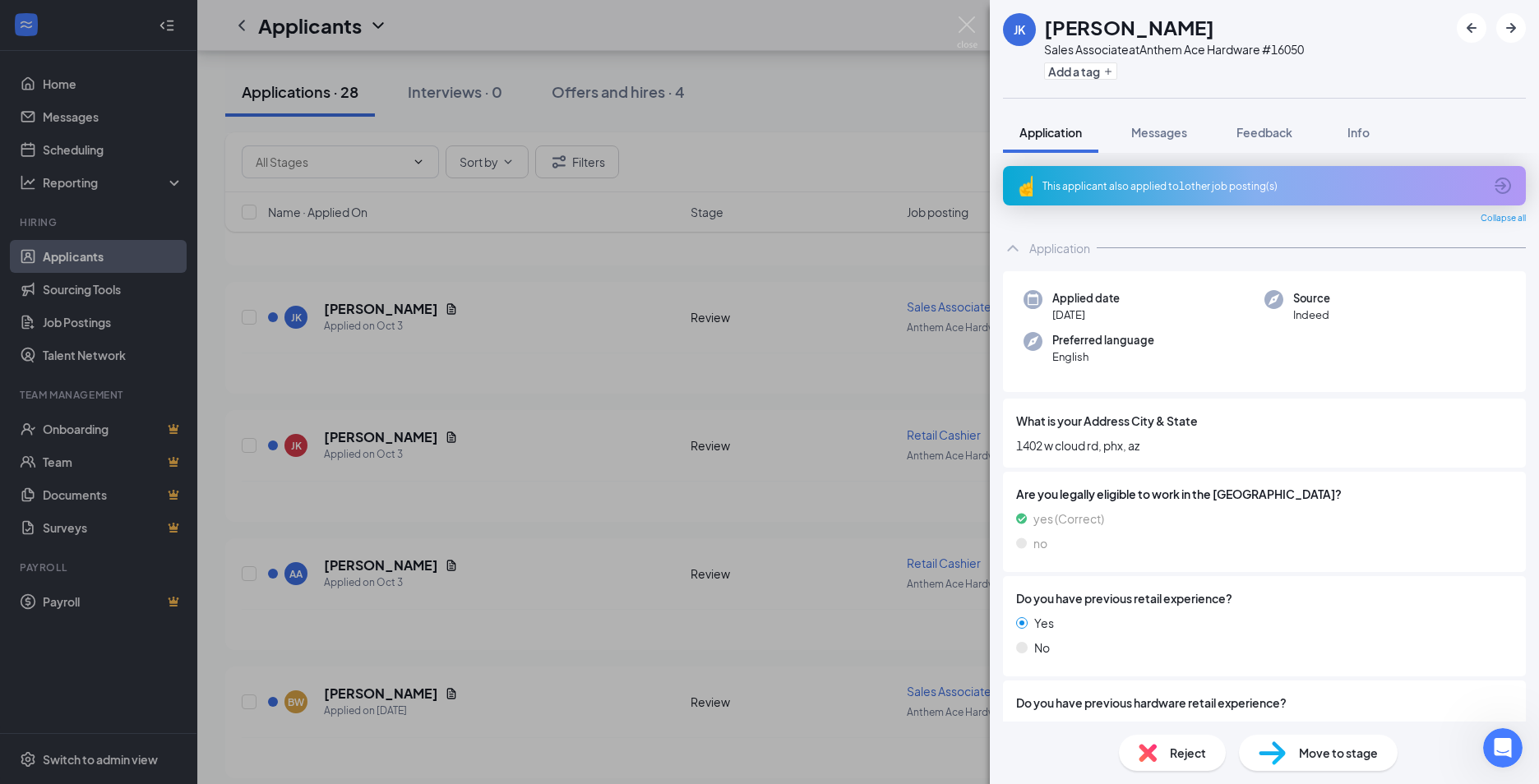
click at [527, 477] on div "[PERSON_NAME] Sales Associate at Anthem Ace Hardware #16050 Add a tag Applicati…" at bounding box center [770, 392] width 1539 height 784
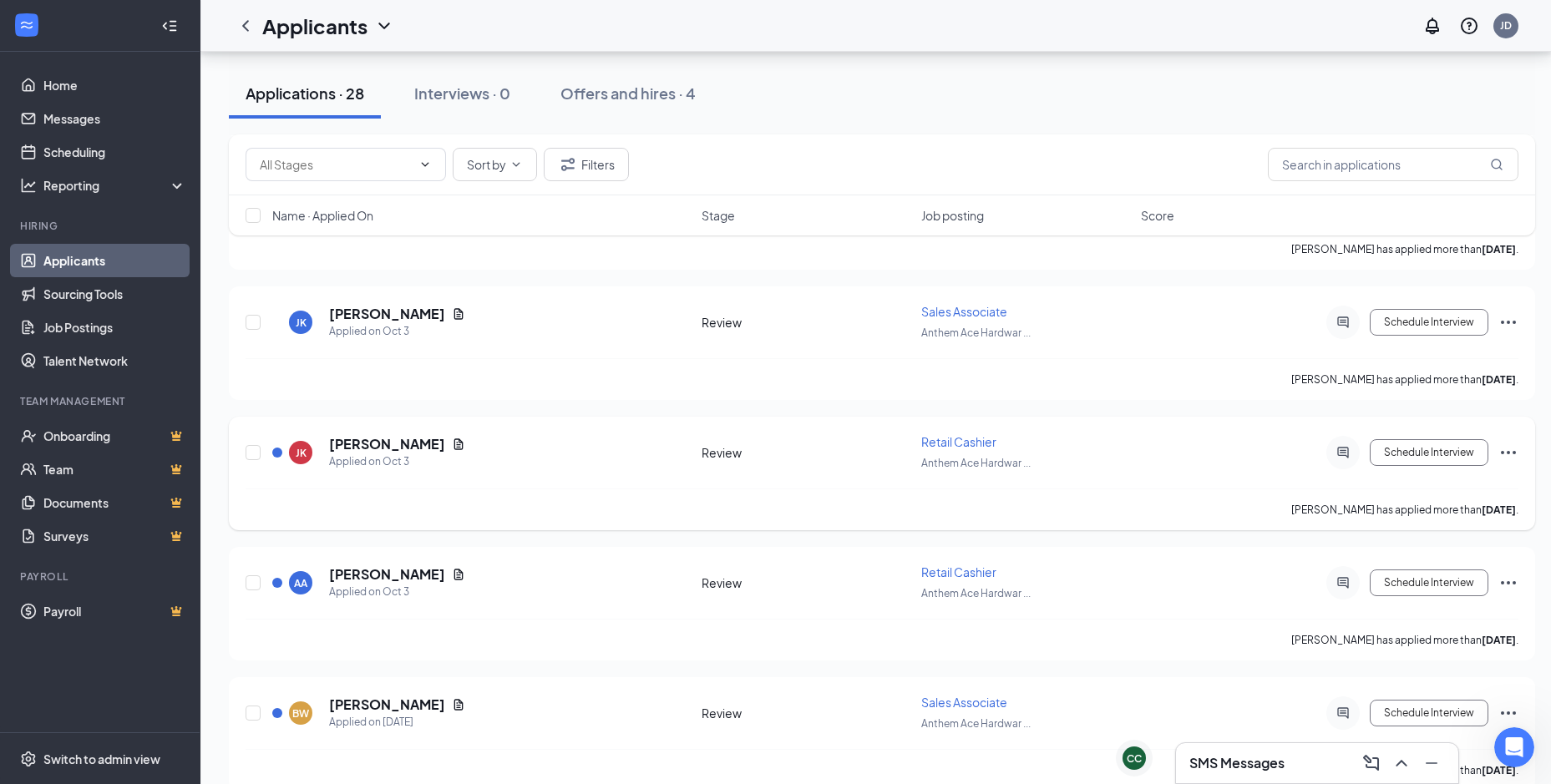
click at [1498, 453] on icon "Ellipses" at bounding box center [1508, 452] width 20 height 20
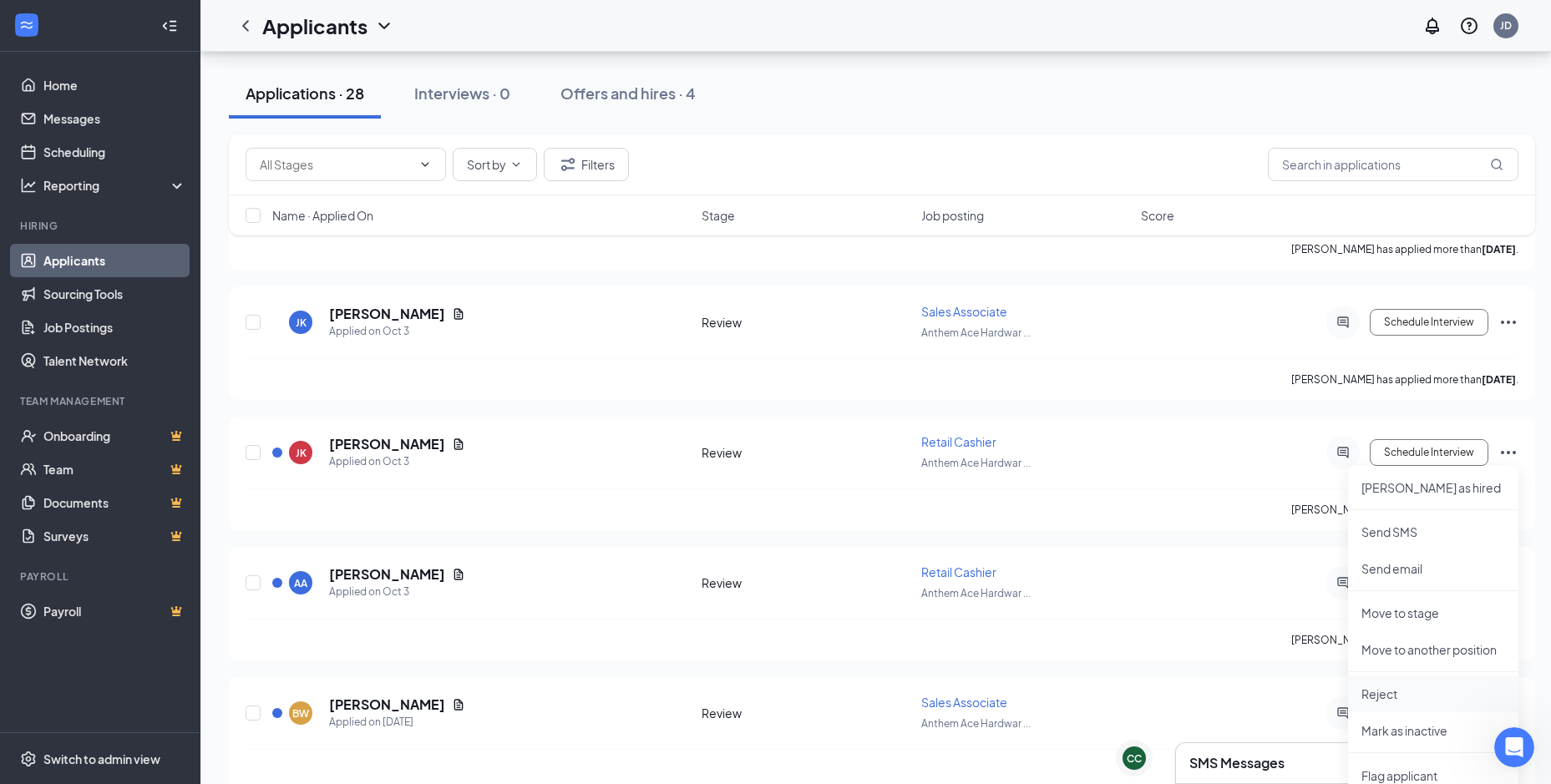
click at [1377, 698] on p "Reject" at bounding box center [1433, 693] width 144 height 17
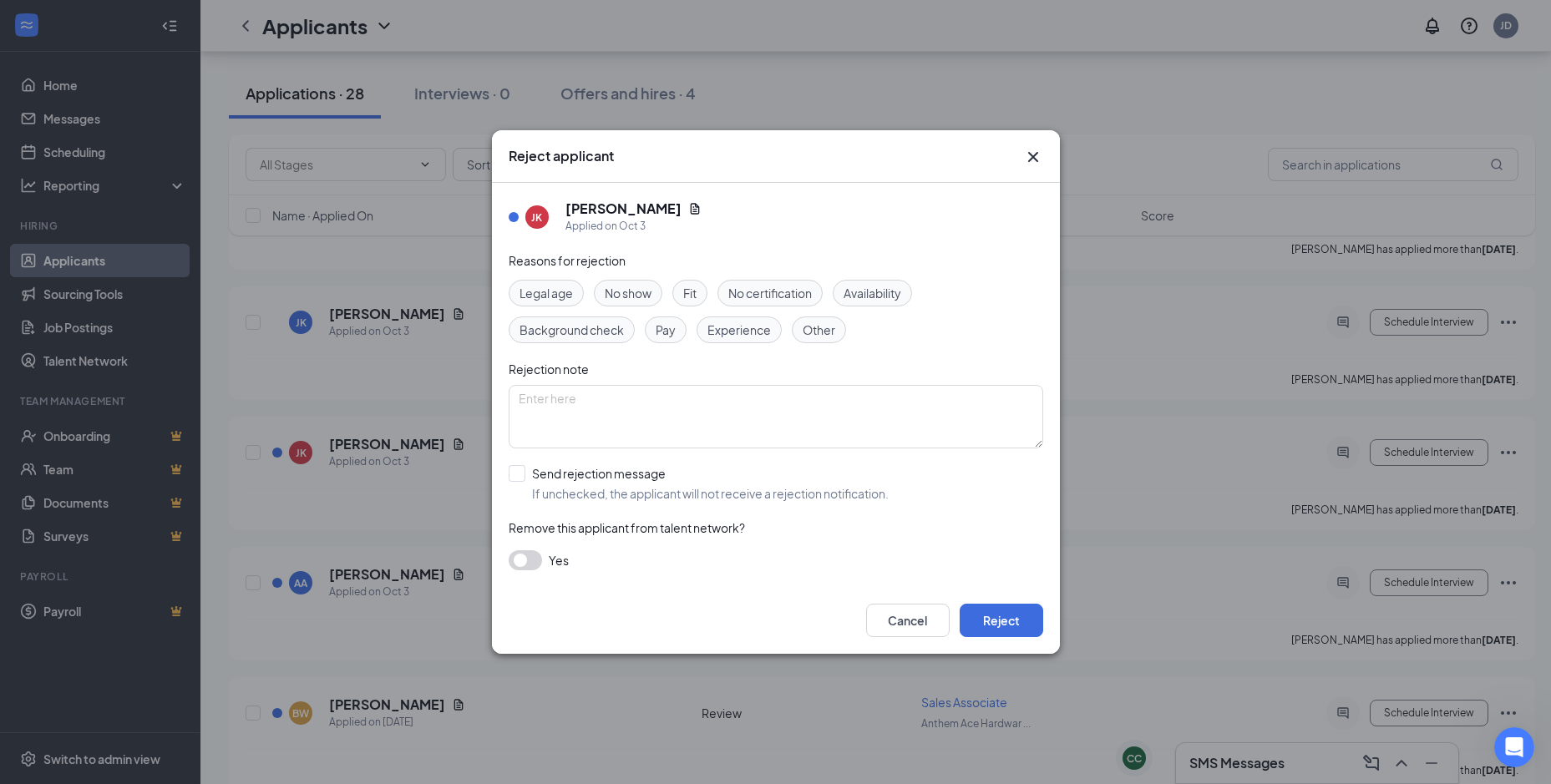
click at [746, 330] on span "Experience" at bounding box center [739, 329] width 63 height 18
click at [1012, 622] on button "Reject" at bounding box center [1001, 620] width 84 height 33
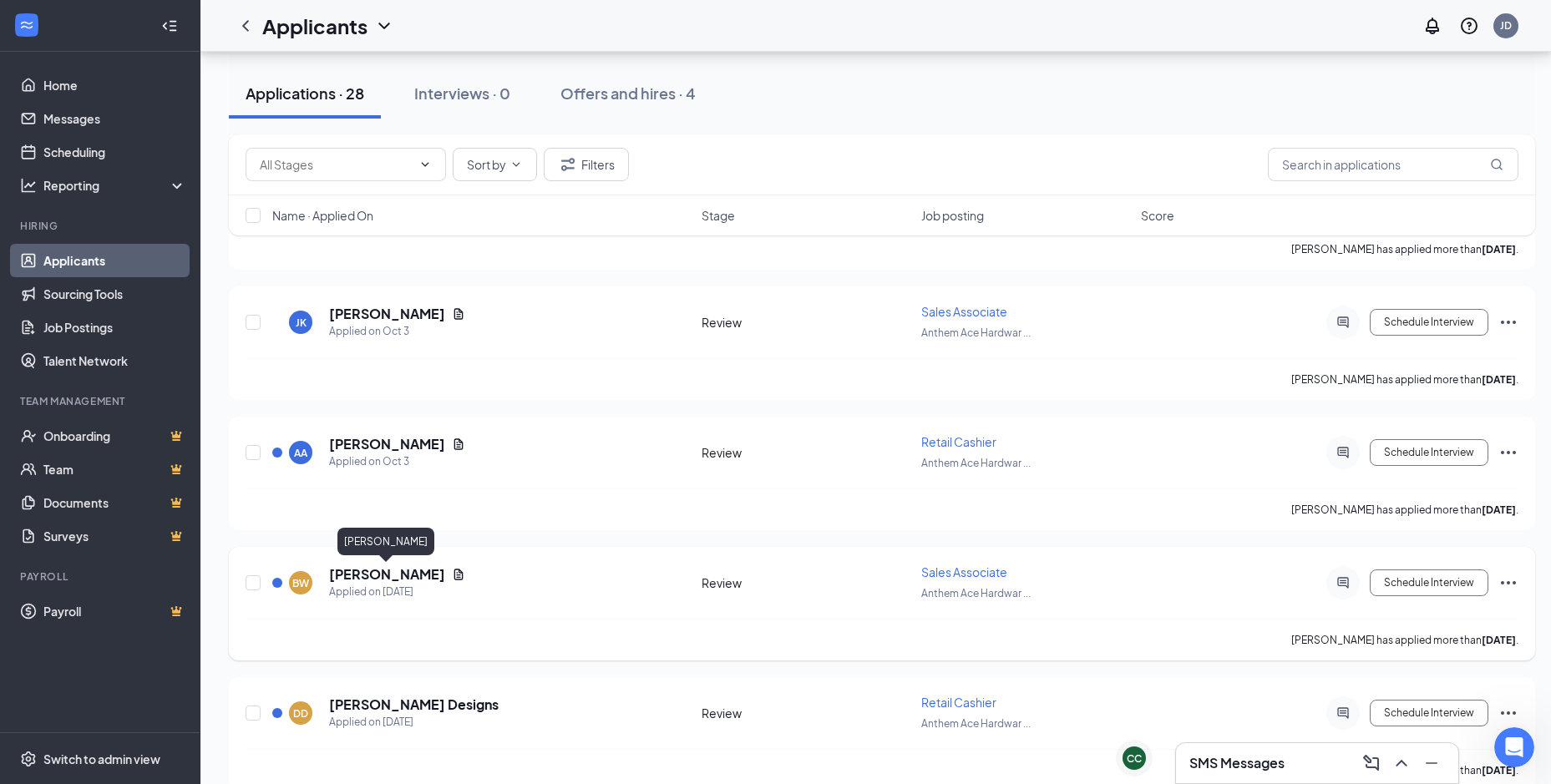
click at [385, 574] on h5 "[PERSON_NAME]" at bounding box center [387, 574] width 116 height 18
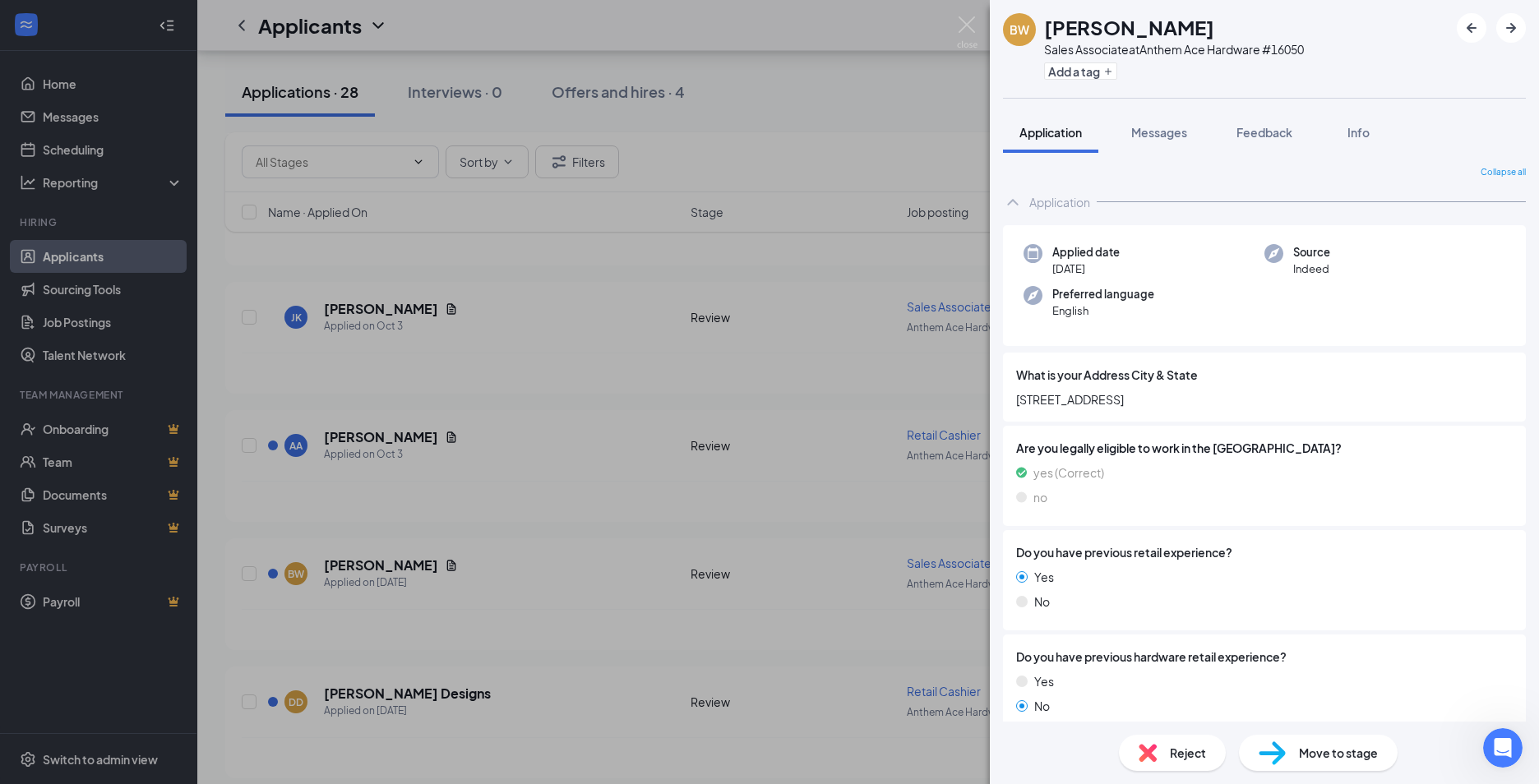
click at [545, 601] on div "BW [PERSON_NAME] Sales Associate at Anthem Ace Hardware #16050 Add a tag Applic…" at bounding box center [770, 392] width 1539 height 784
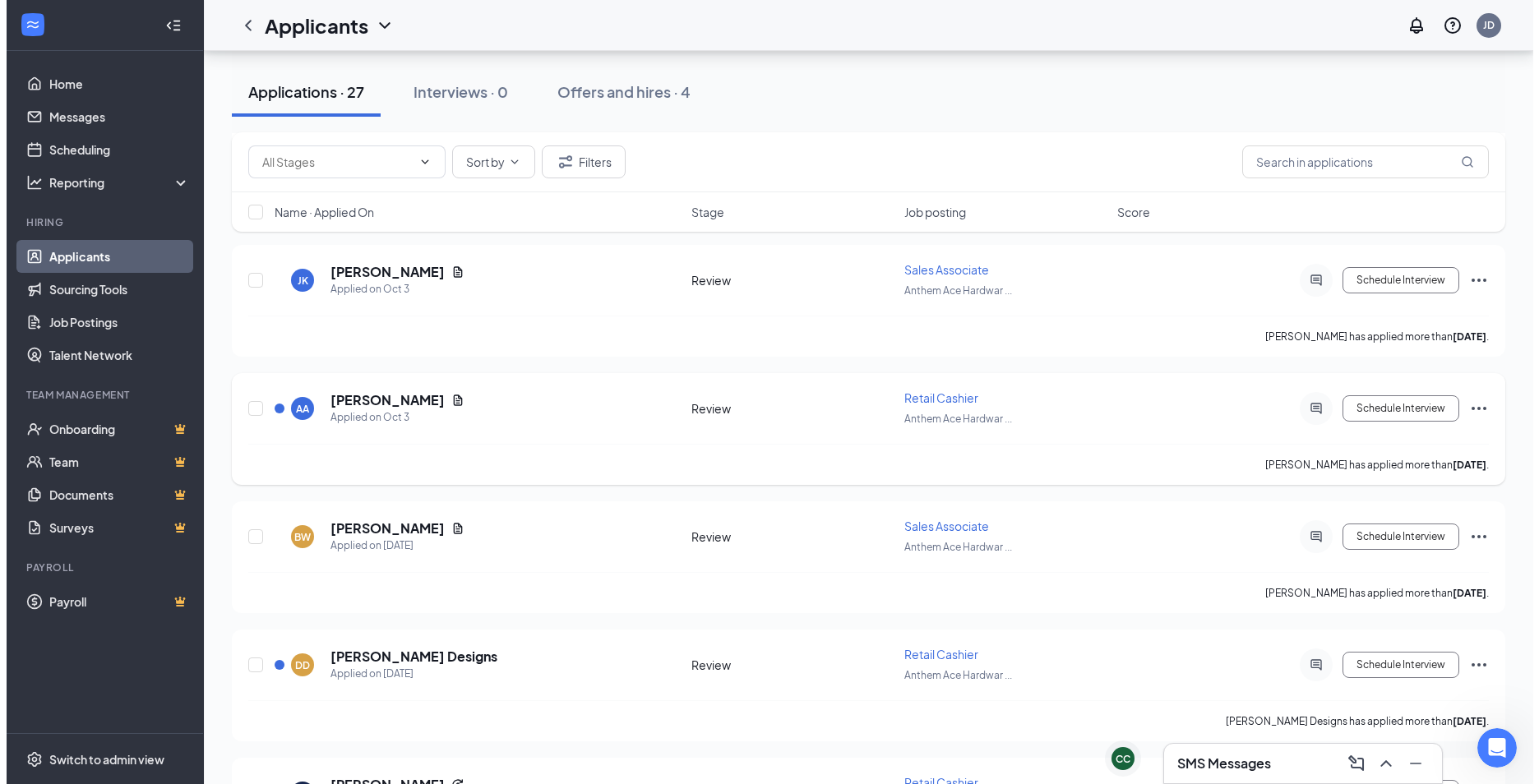
scroll to position [1397, 0]
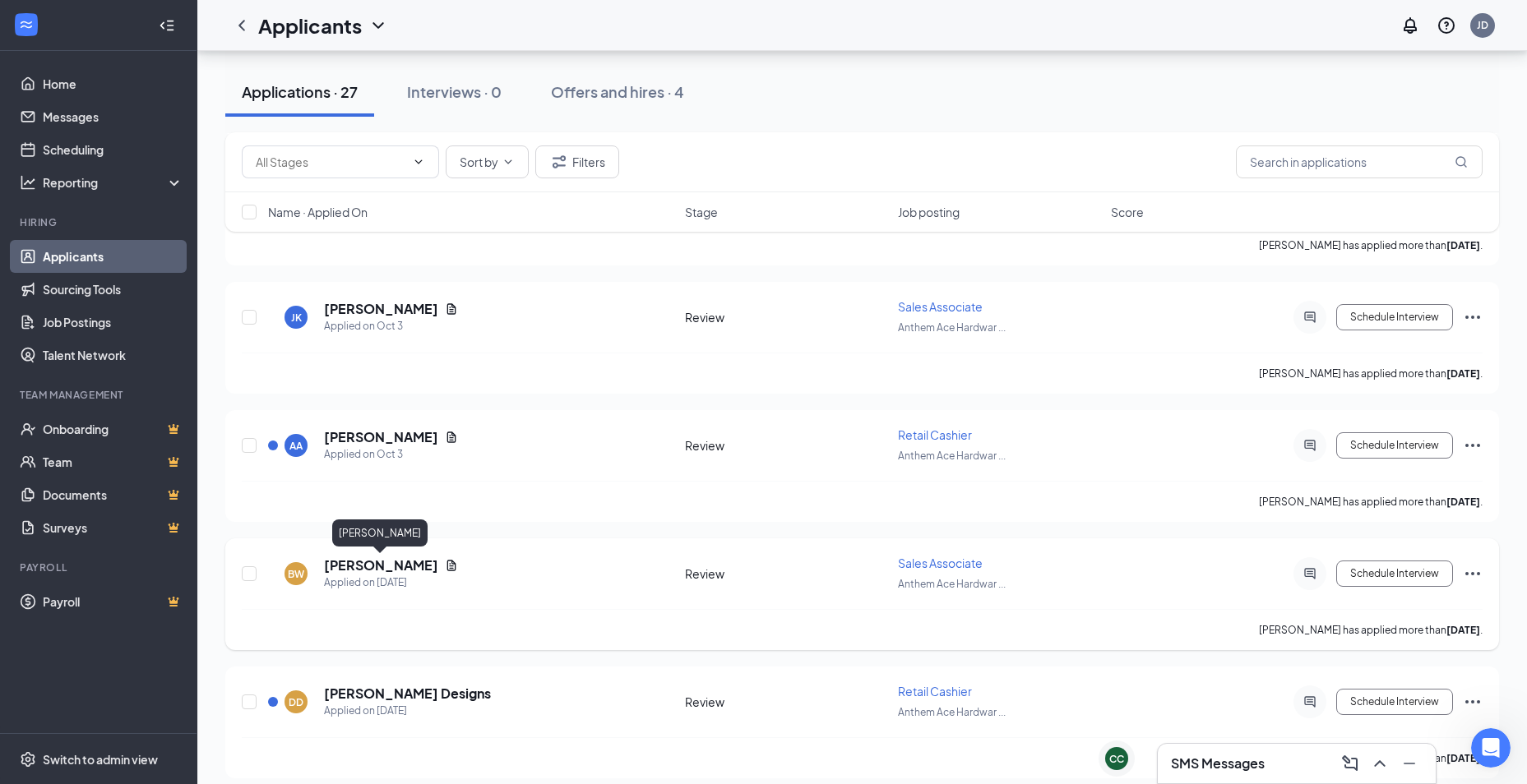
click at [382, 567] on h5 "[PERSON_NAME]" at bounding box center [381, 565] width 115 height 18
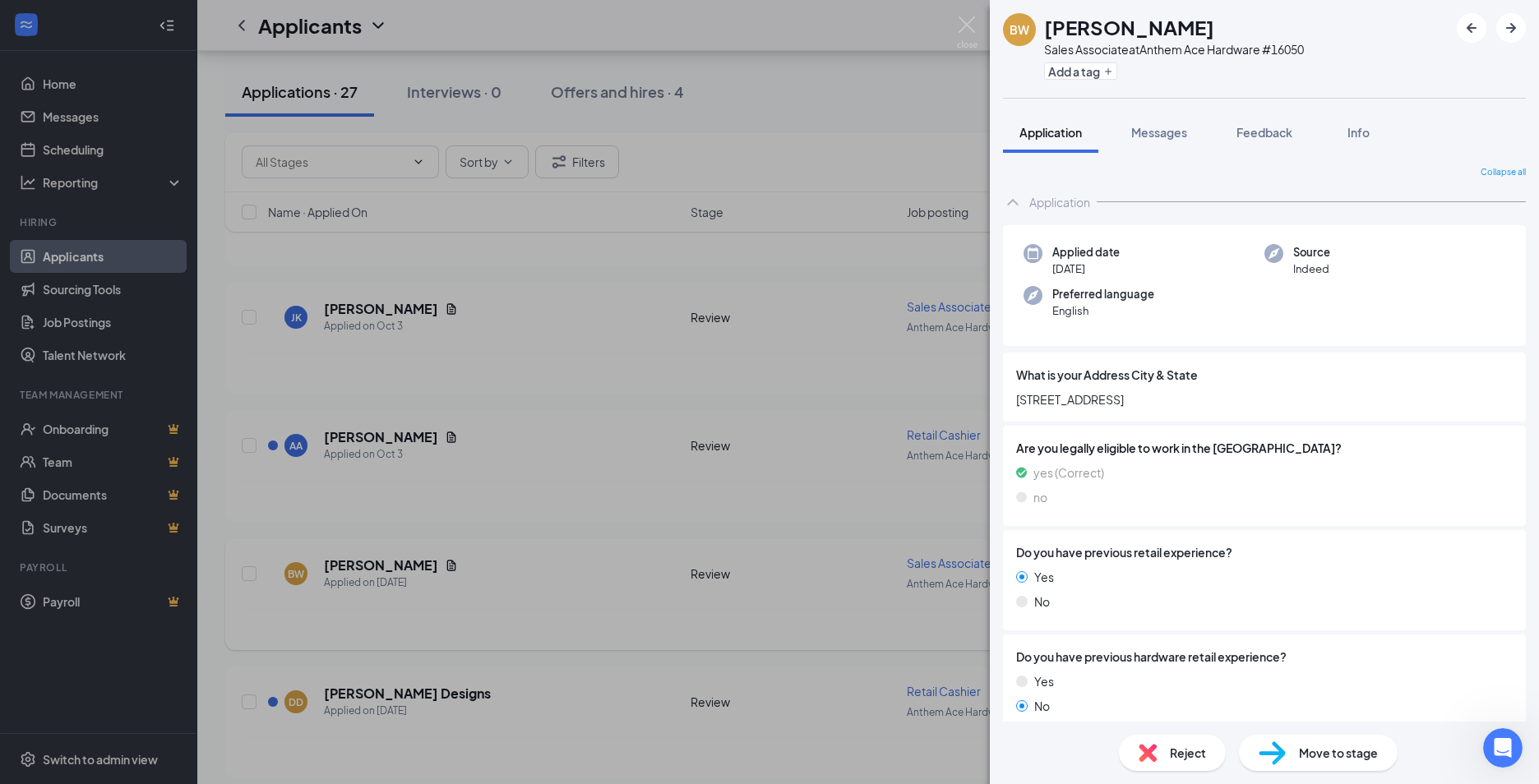
drag, startPoint x: 533, startPoint y: 572, endPoint x: 892, endPoint y: 565, distance: 359.1
click at [534, 572] on div "BW [PERSON_NAME] Sales Associate at Anthem Ace Hardware #16050 Add a tag Applic…" at bounding box center [770, 392] width 1539 height 784
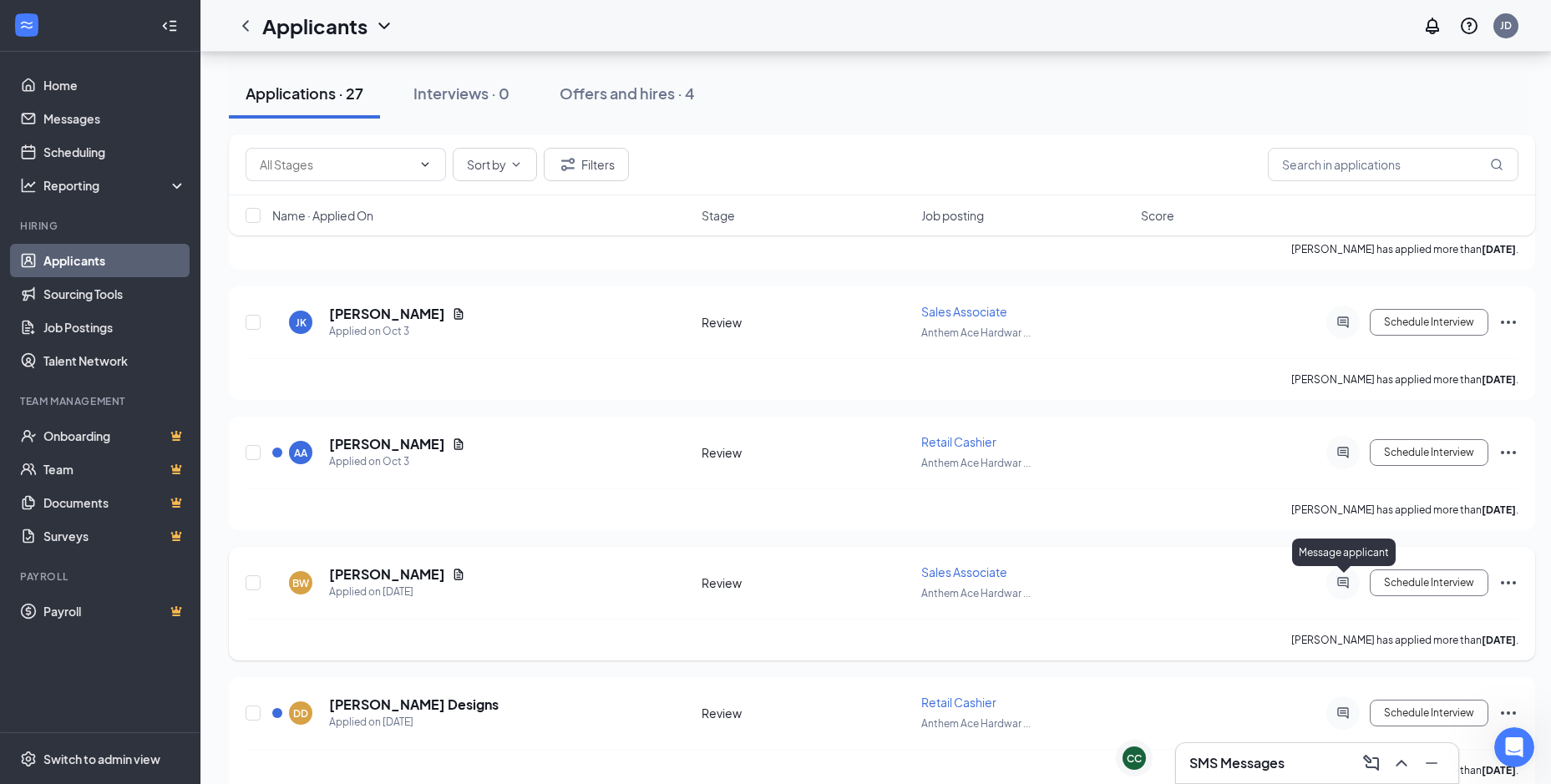
click at [1340, 588] on icon "ActiveChat" at bounding box center [1342, 582] width 20 height 13
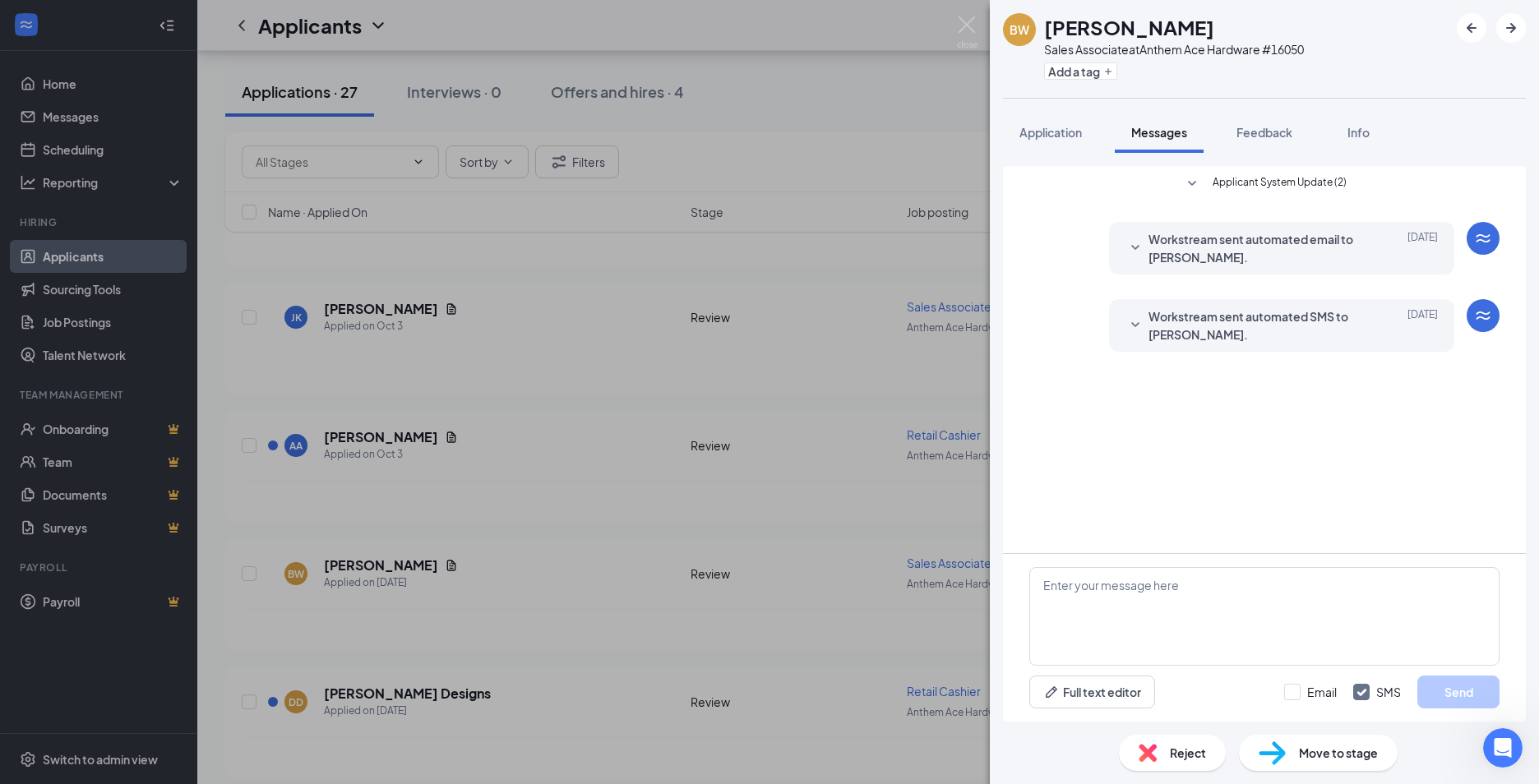
click at [768, 630] on div "BW [PERSON_NAME] Sales Associate at Anthem Ace Hardware #16050 Add a tag Applic…" at bounding box center [770, 392] width 1539 height 784
